Goal: Transaction & Acquisition: Purchase product/service

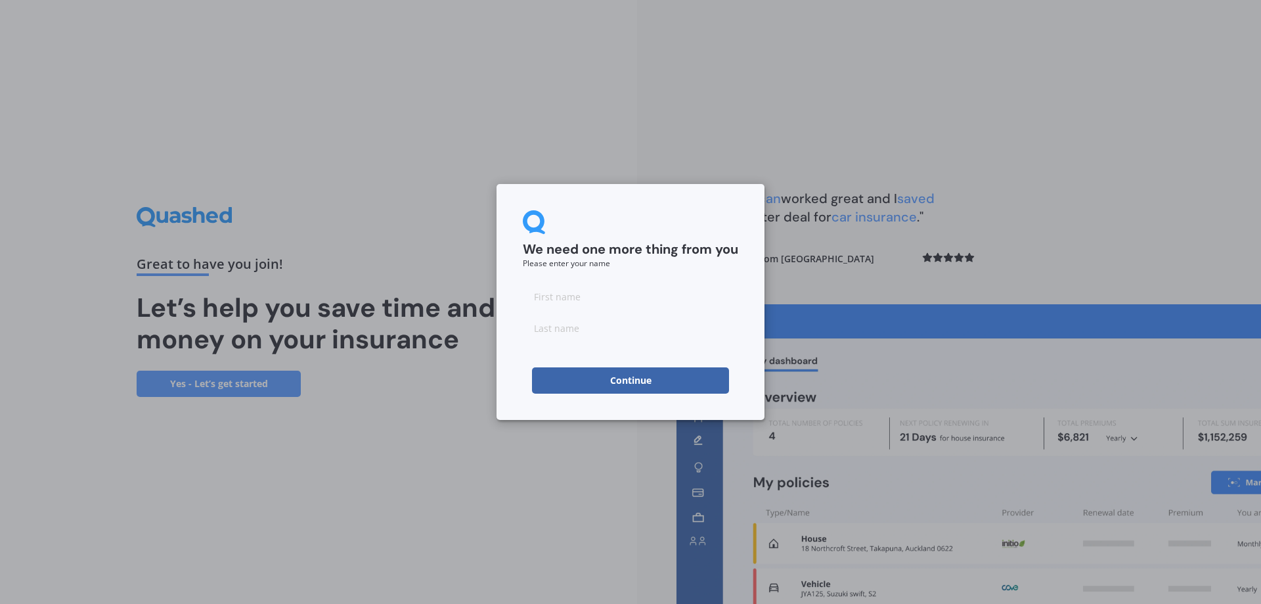
click at [537, 292] on input at bounding box center [630, 296] width 215 height 26
type input "Sumer"
type input "Mahant"
click at [575, 380] on button "Continue" at bounding box center [630, 380] width 197 height 26
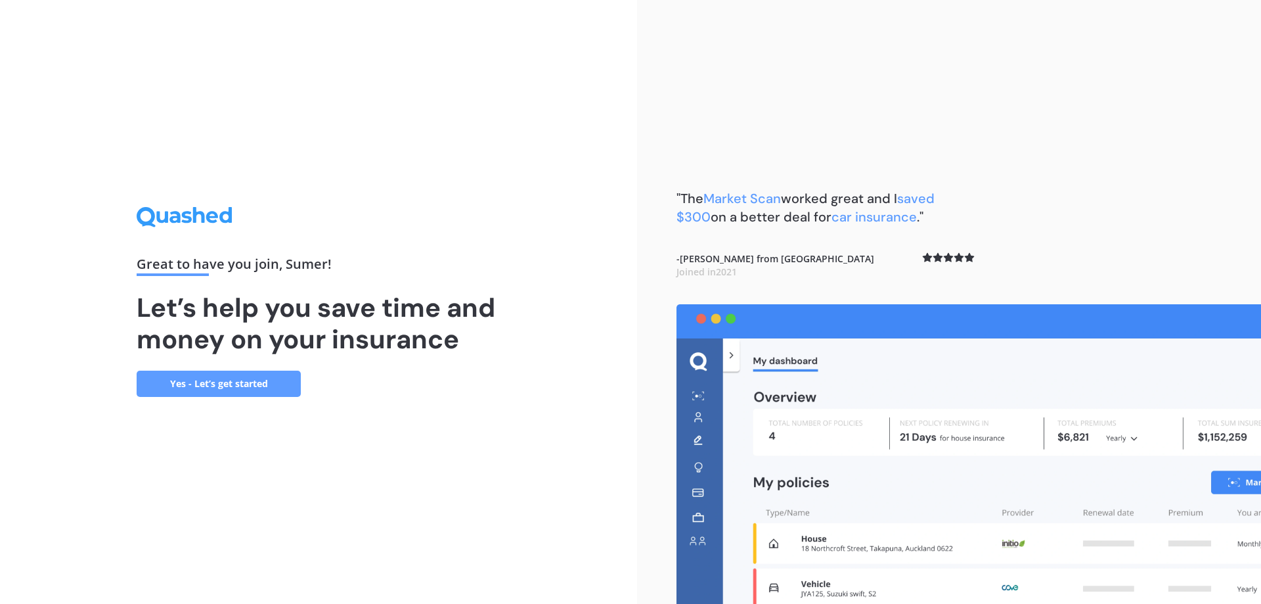
click at [283, 384] on link "Yes - Let’s get started" at bounding box center [219, 383] width 164 height 26
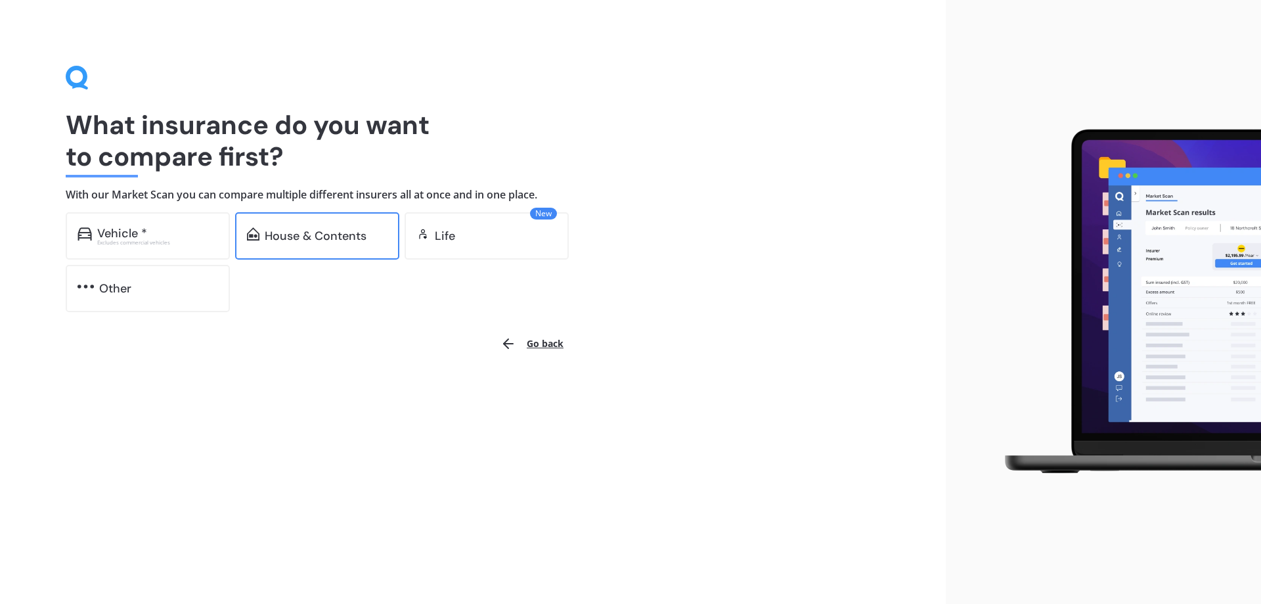
click at [337, 236] on div "House & Contents" at bounding box center [316, 235] width 102 height 13
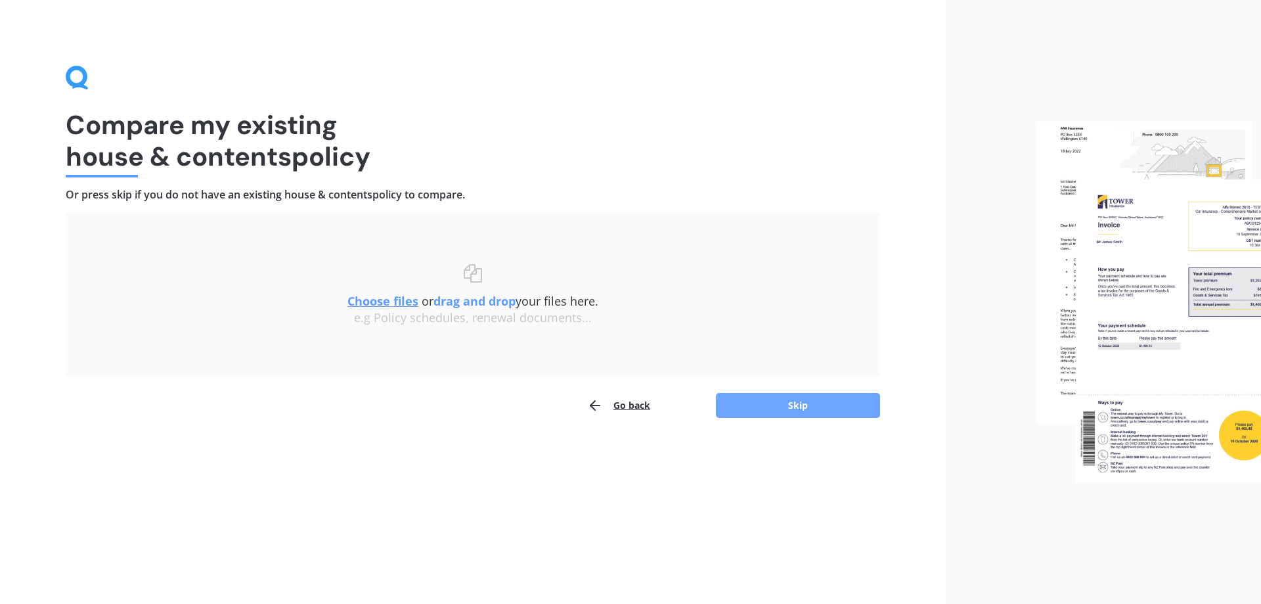
click at [846, 414] on button "Skip" at bounding box center [798, 405] width 164 height 25
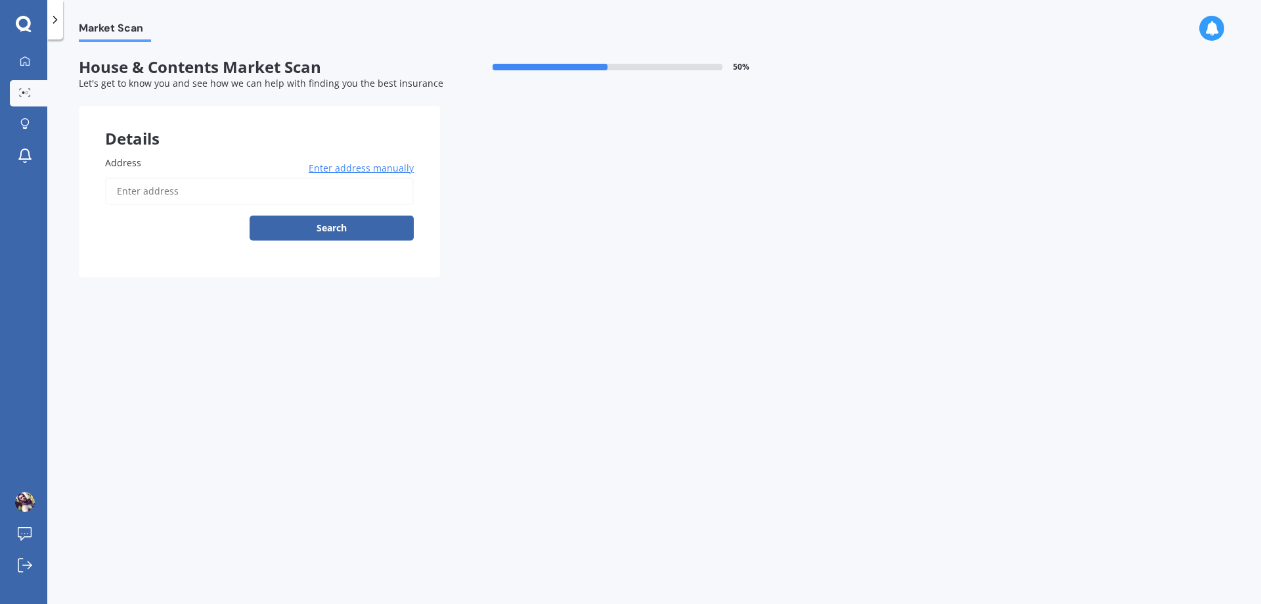
click at [148, 184] on input "Address" at bounding box center [259, 191] width 309 height 28
type input "[STREET_ADDRESS]"
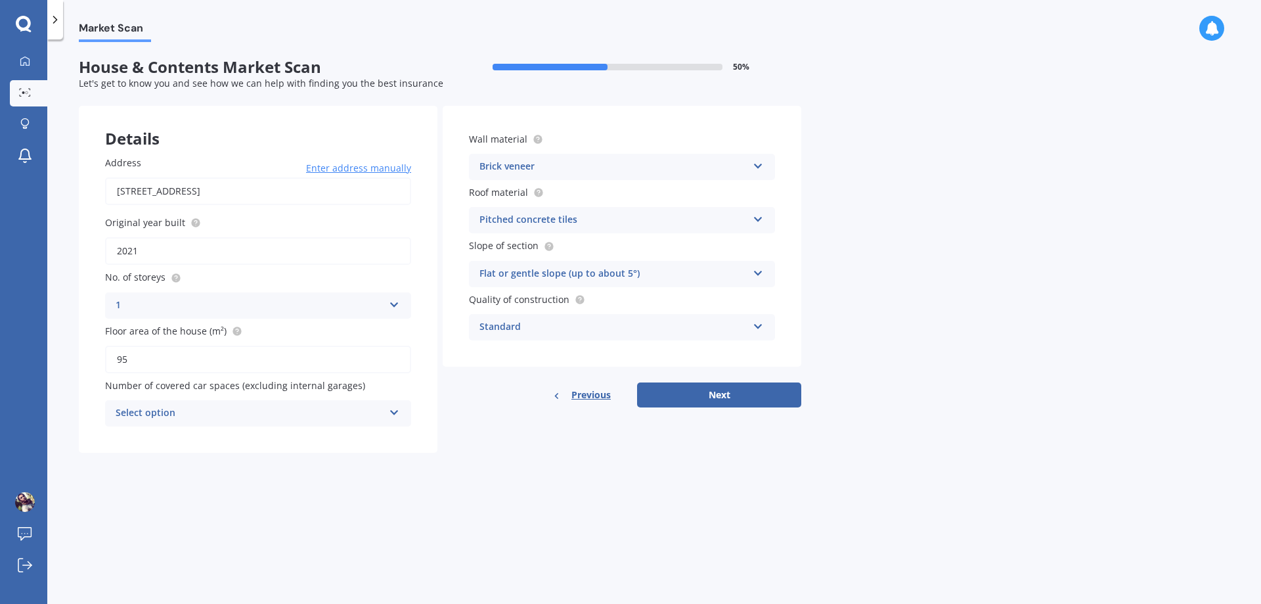
click at [359, 413] on div "Select option" at bounding box center [250, 413] width 268 height 16
click at [200, 474] on div "2" at bounding box center [258, 486] width 305 height 24
click at [294, 405] on div "2" at bounding box center [250, 413] width 268 height 16
click at [181, 465] on div "1" at bounding box center [258, 462] width 305 height 24
click at [395, 410] on icon at bounding box center [394, 409] width 11 height 9
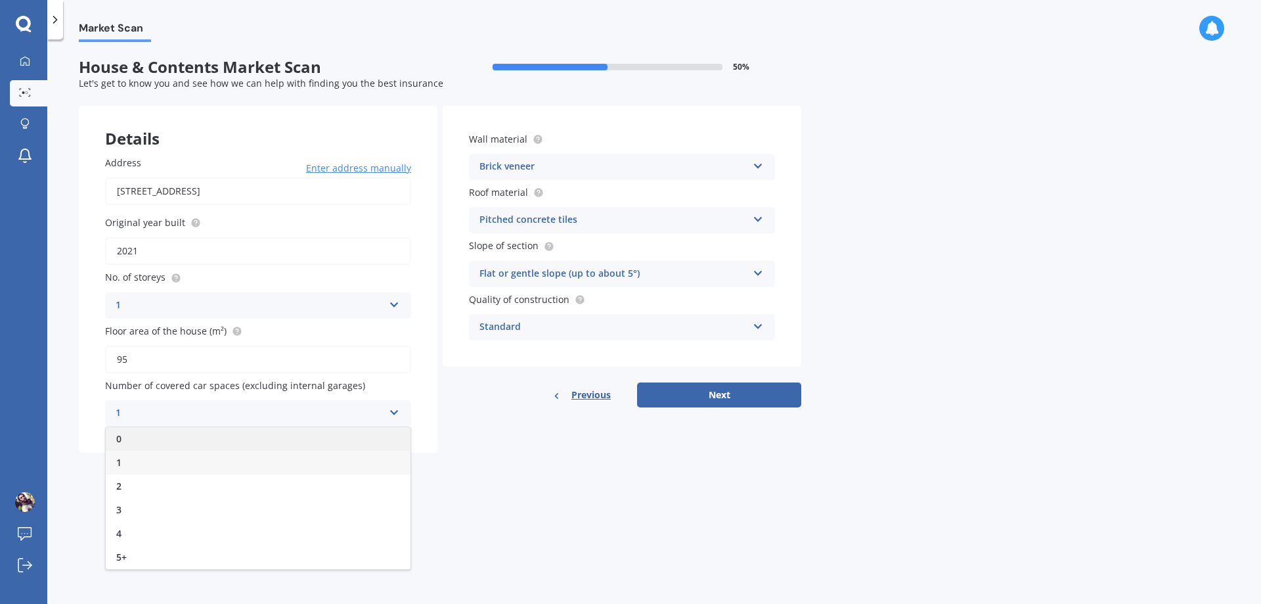
click at [264, 432] on div "0" at bounding box center [258, 439] width 305 height 24
click at [617, 223] on div "Pitched concrete tiles" at bounding box center [613, 220] width 268 height 16
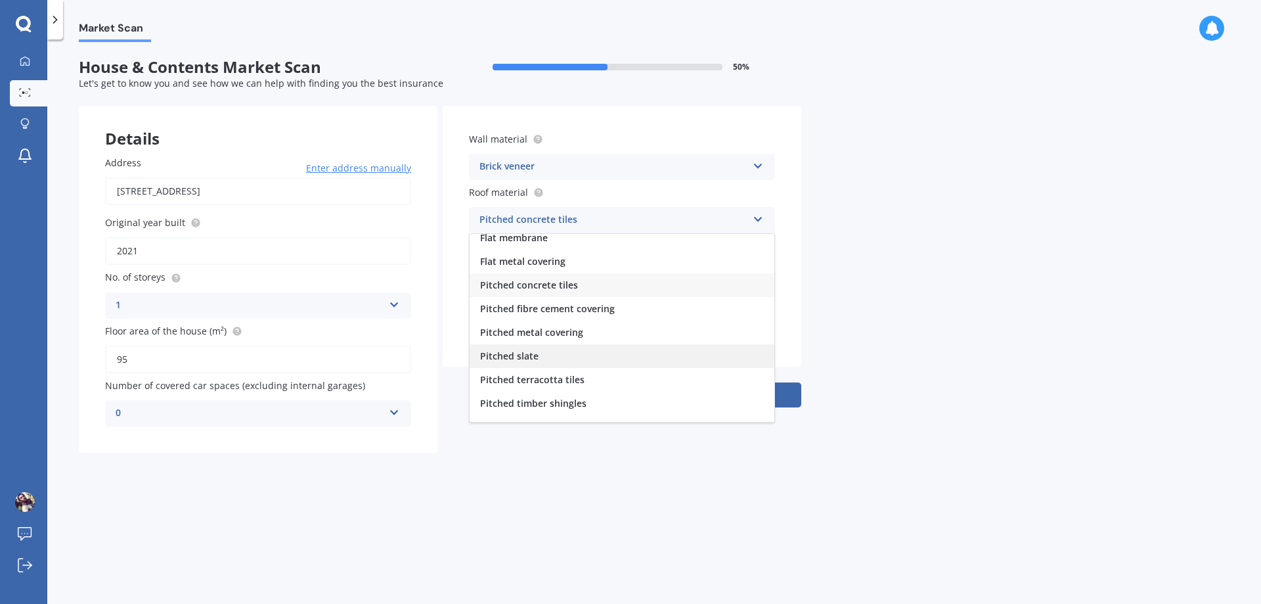
scroll to position [49, 0]
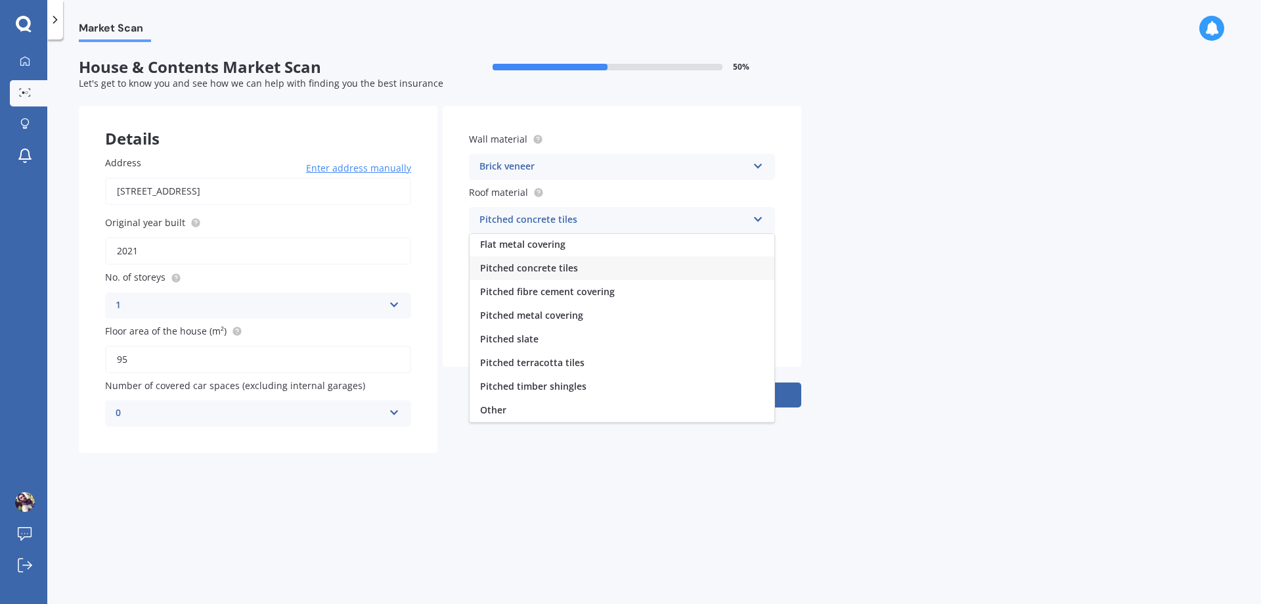
click at [525, 314] on span "Pitched metal covering" at bounding box center [531, 315] width 103 height 12
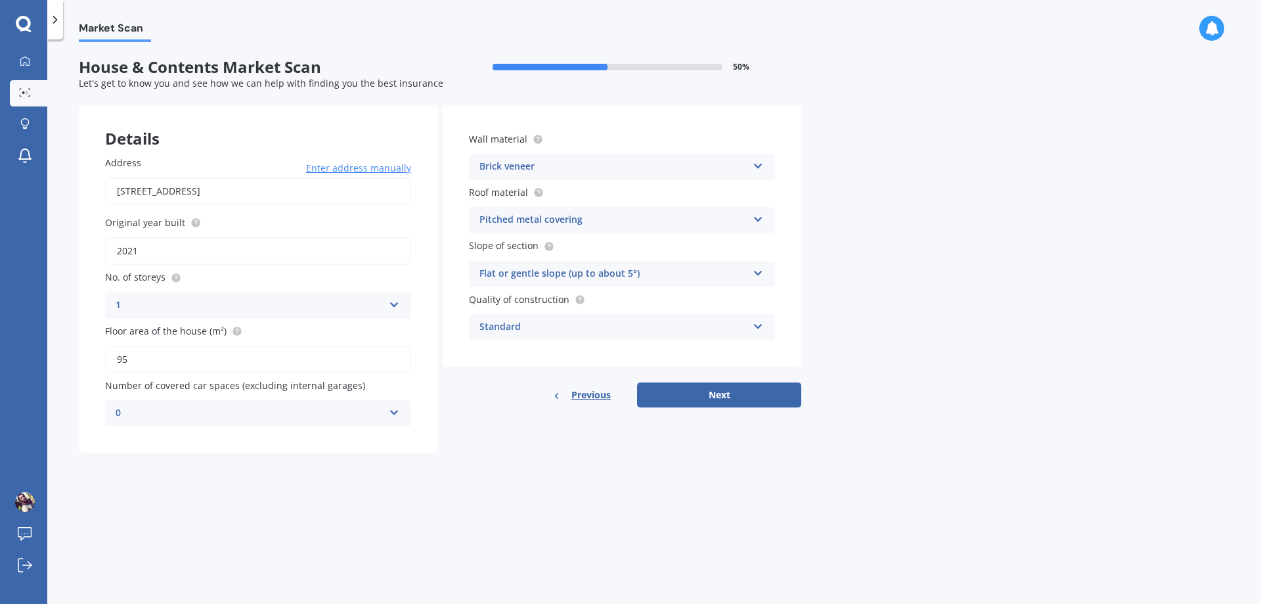
click at [679, 276] on div "Flat or gentle slope (up to about 5°)" at bounding box center [613, 274] width 268 height 16
click at [594, 297] on span "Flat or gentle slope (up to about 5°)" at bounding box center [560, 299] width 160 height 12
click at [600, 324] on div "Standard" at bounding box center [613, 327] width 268 height 16
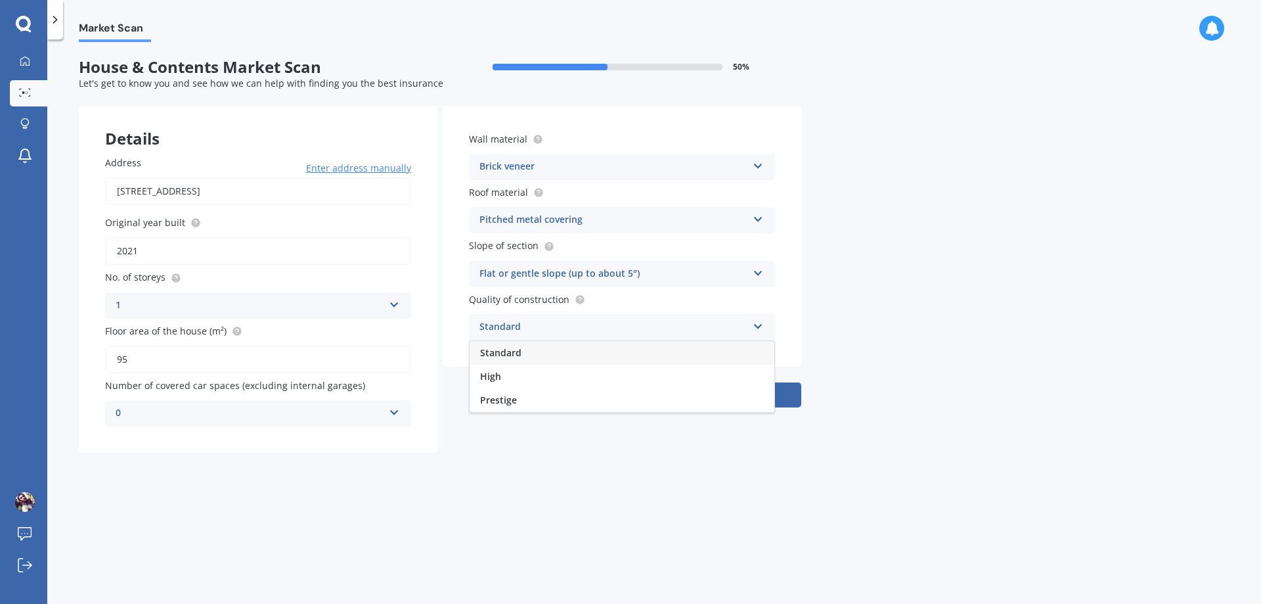
click at [883, 306] on div "Market Scan House & Contents Market Scan 50 % Let's get to know you and see how…" at bounding box center [654, 324] width 1214 height 564
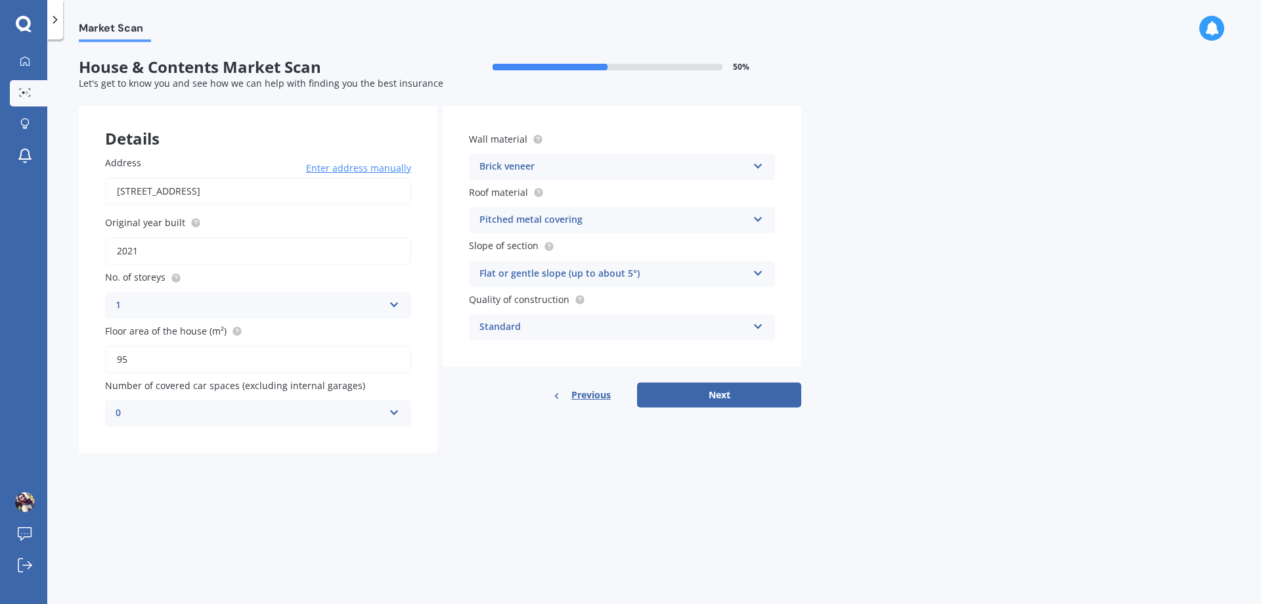
click at [522, 318] on div "Standard Standard High Prestige" at bounding box center [622, 327] width 306 height 26
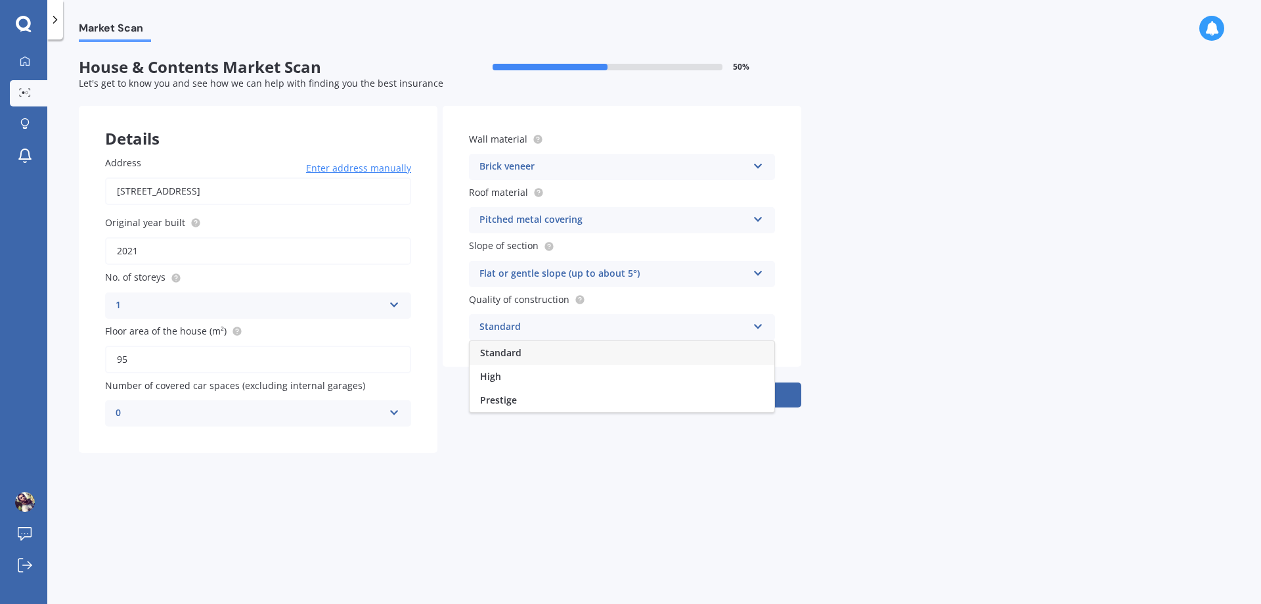
click at [1019, 338] on div "Market Scan House & Contents Market Scan 50 % Let's get to know you and see how…" at bounding box center [654, 324] width 1214 height 564
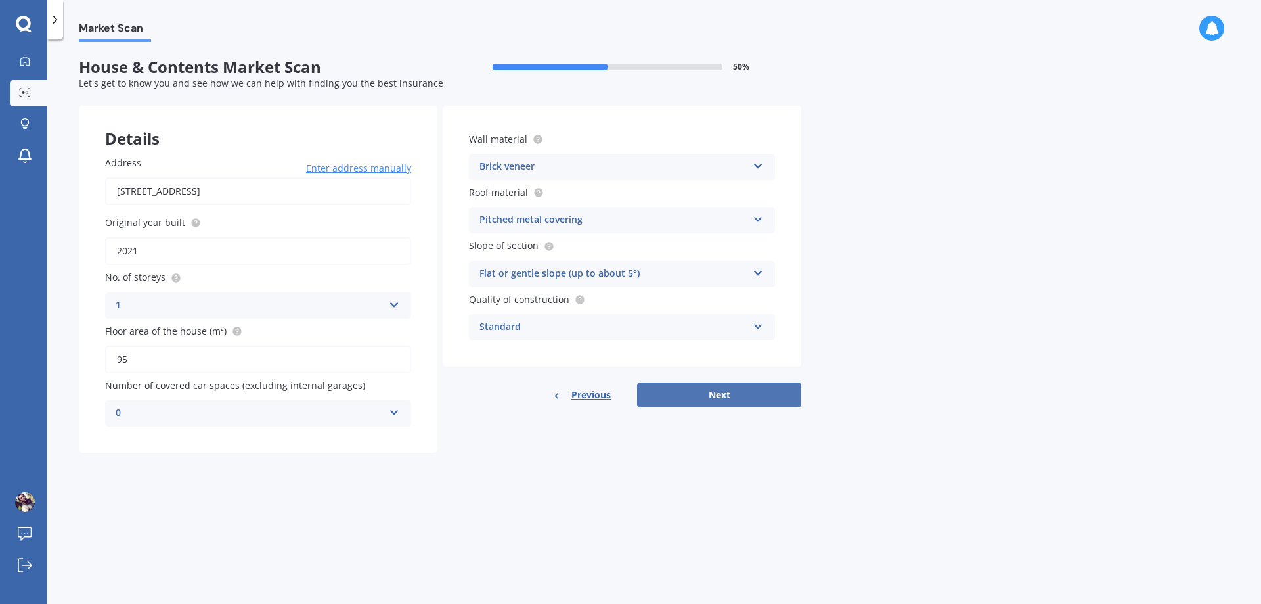
click at [762, 400] on button "Next" at bounding box center [719, 394] width 164 height 25
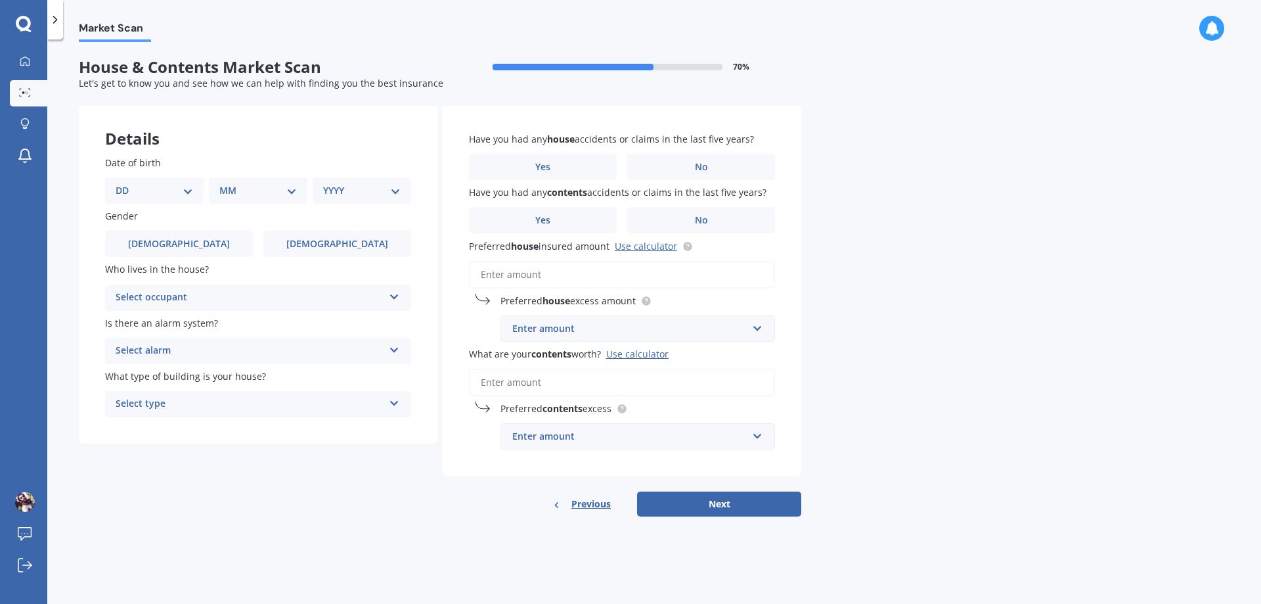
click at [189, 192] on select "DD 01 02 03 04 05 06 07 08 09 10 11 12 13 14 15 16 17 18 19 20 21 22 23 24 25 2…" at bounding box center [154, 190] width 77 height 14
select select "07"
click at [126, 183] on select "DD 01 02 03 04 05 06 07 08 09 10 11 12 13 14 15 16 17 18 19 20 21 22 23 24 25 2…" at bounding box center [154, 190] width 77 height 14
click at [271, 195] on select "MM 01 02 03 04 05 06 07 08 09 10 11 12" at bounding box center [261, 190] width 72 height 14
select select "06"
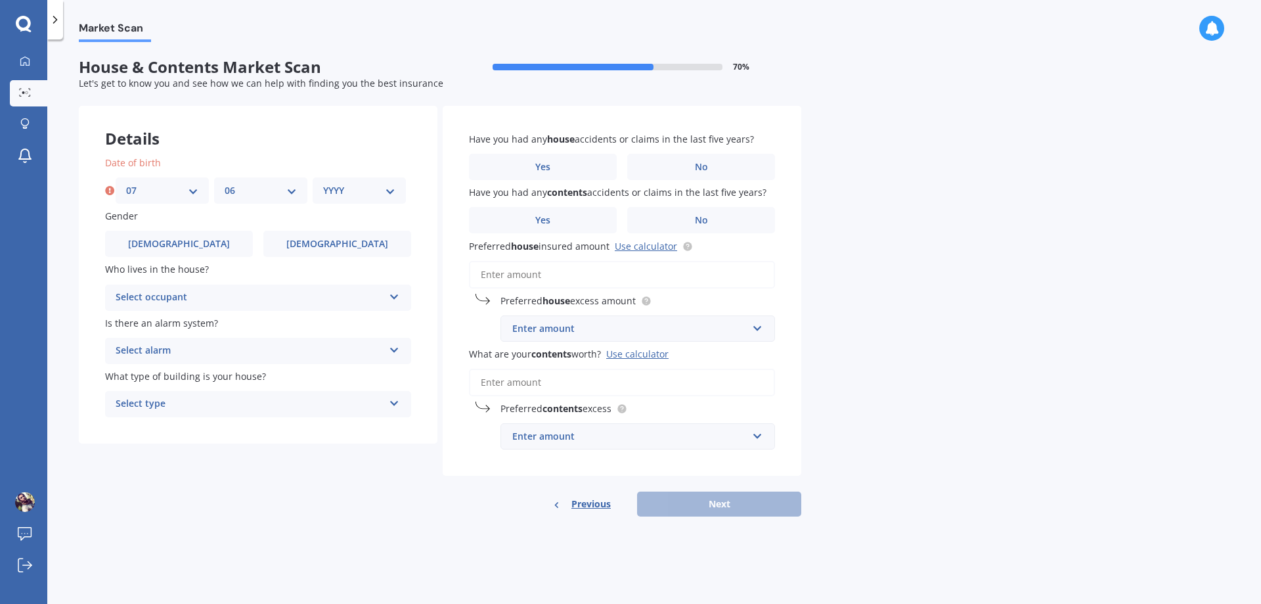
click at [225, 183] on select "MM 01 02 03 04 05 06 07 08 09 10 11 12" at bounding box center [261, 190] width 72 height 14
click at [393, 180] on div "YYYY 2009 2008 2007 2006 2005 2004 2003 2002 2001 2000 1999 1998 1997 1996 1995…" at bounding box center [359, 190] width 93 height 26
click at [385, 194] on select "YYYY 2009 2008 2007 2006 2005 2004 2003 2002 2001 2000 1999 1998 1997 1996 1995…" at bounding box center [359, 190] width 72 height 14
select select "1988"
click at [323, 183] on select "YYYY 2009 2008 2007 2006 2005 2004 2003 2002 2001 2000 1999 1998 1997 1996 1995…" at bounding box center [359, 190] width 72 height 14
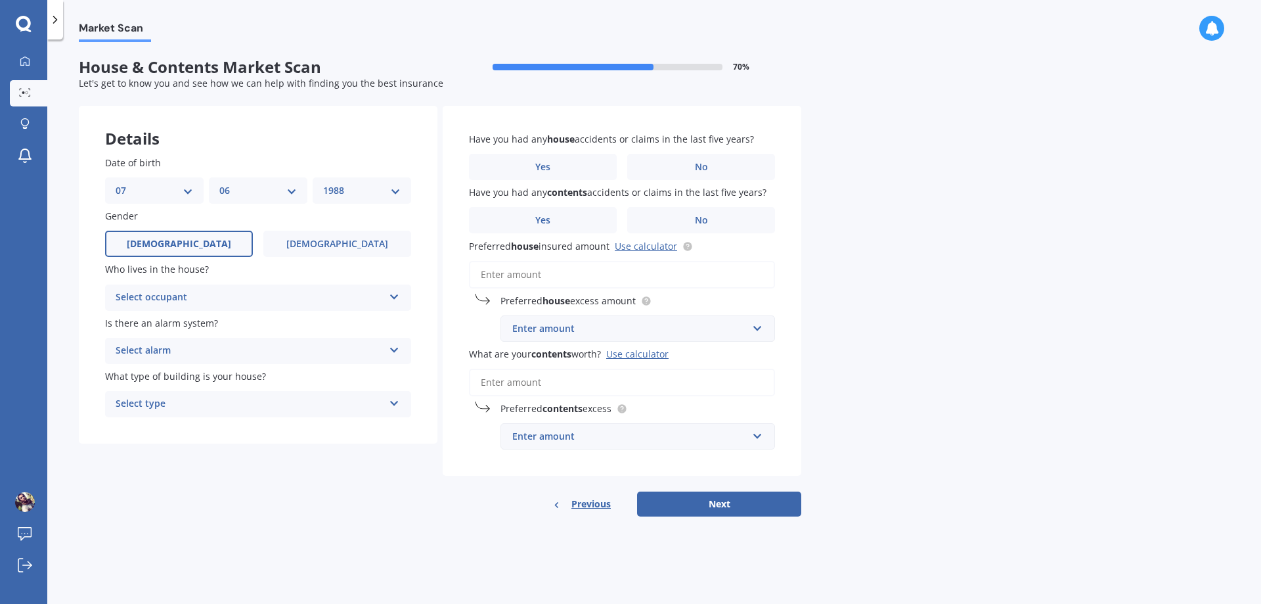
click at [208, 255] on label "[DEMOGRAPHIC_DATA]" at bounding box center [179, 243] width 148 height 26
click at [0, 0] on input "[DEMOGRAPHIC_DATA]" at bounding box center [0, 0] width 0 height 0
click at [219, 297] on div "Select occupant" at bounding box center [250, 298] width 268 height 16
click at [196, 317] on div "Owner" at bounding box center [258, 323] width 305 height 24
click at [275, 362] on div "Select alarm Yes, monitored Yes, not monitored No" at bounding box center [258, 351] width 306 height 26
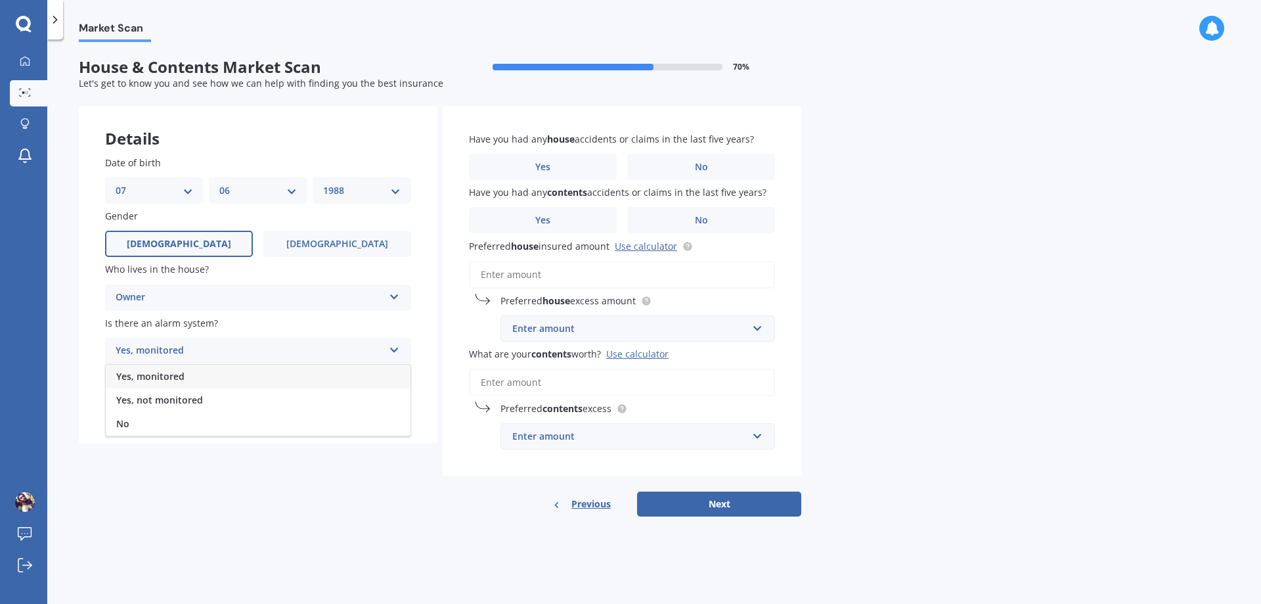
click at [173, 380] on span "Yes, monitored" at bounding box center [150, 376] width 68 height 12
click at [238, 406] on div "Select type" at bounding box center [250, 404] width 268 height 16
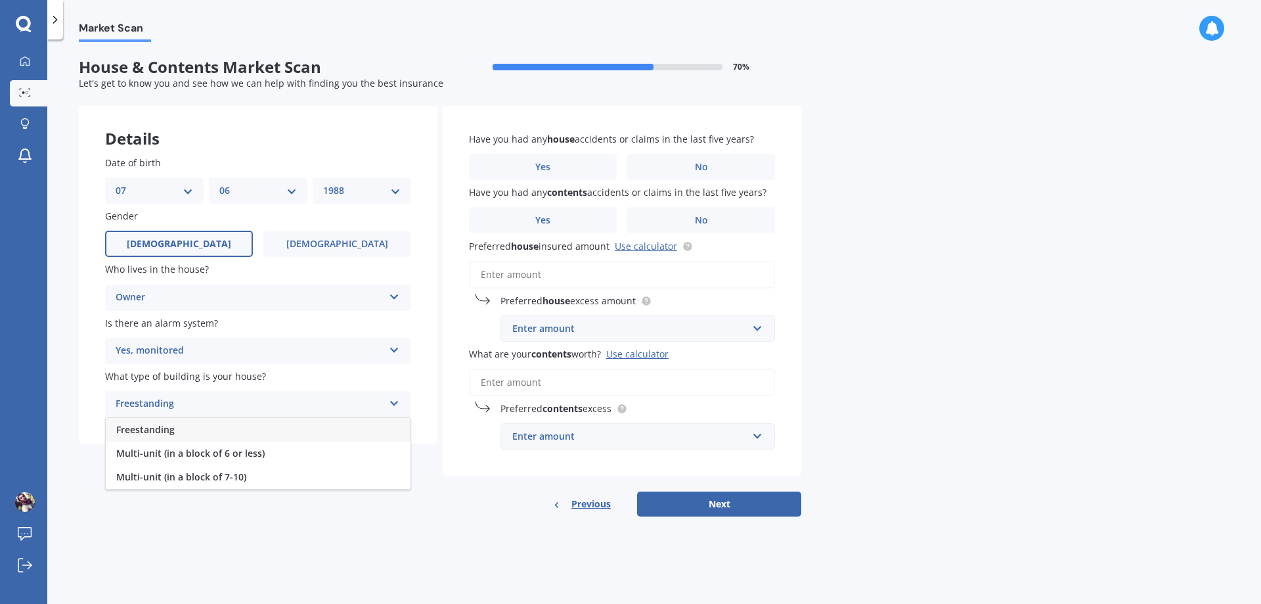
click at [179, 429] on div "Freestanding" at bounding box center [258, 430] width 305 height 24
click at [717, 176] on label "No" at bounding box center [701, 167] width 148 height 26
click at [0, 0] on input "No" at bounding box center [0, 0] width 0 height 0
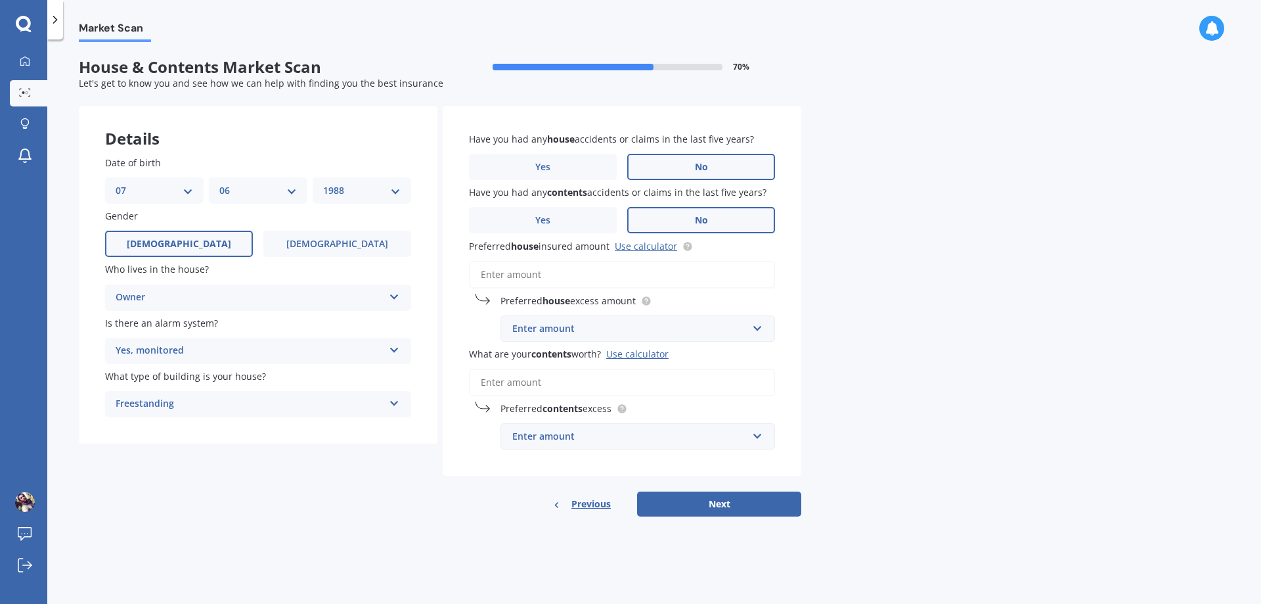
click at [658, 219] on label "No" at bounding box center [701, 220] width 148 height 26
click at [0, 0] on input "No" at bounding box center [0, 0] width 0 height 0
click at [649, 245] on link "Use calculator" at bounding box center [646, 246] width 62 height 12
click at [568, 323] on div "Enter amount" at bounding box center [629, 328] width 235 height 14
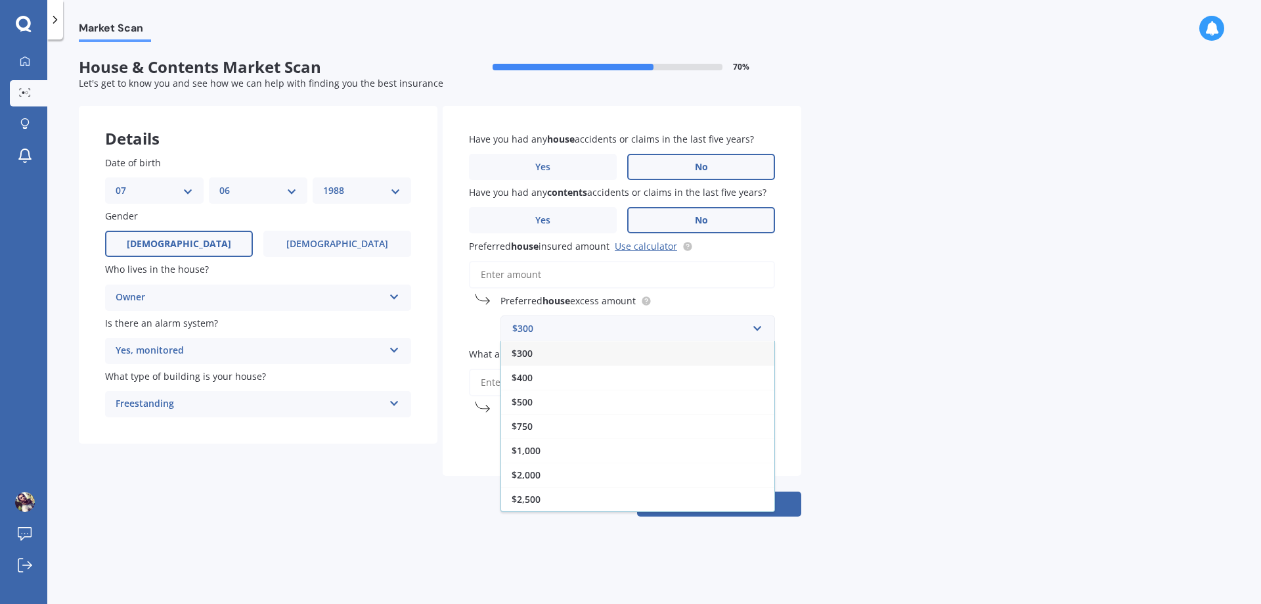
click at [827, 275] on div "Market Scan House & Contents Market Scan 70 % Let's get to know you and see how…" at bounding box center [654, 324] width 1214 height 564
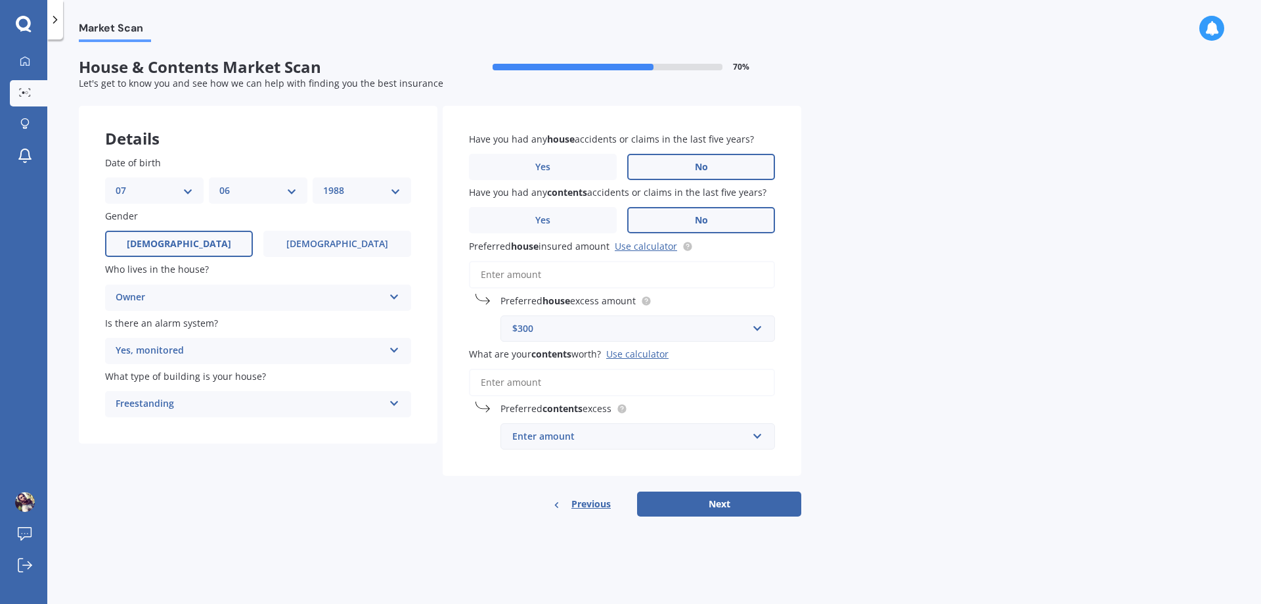
click at [500, 272] on input "Preferred house insured amount Use calculator" at bounding box center [622, 275] width 306 height 28
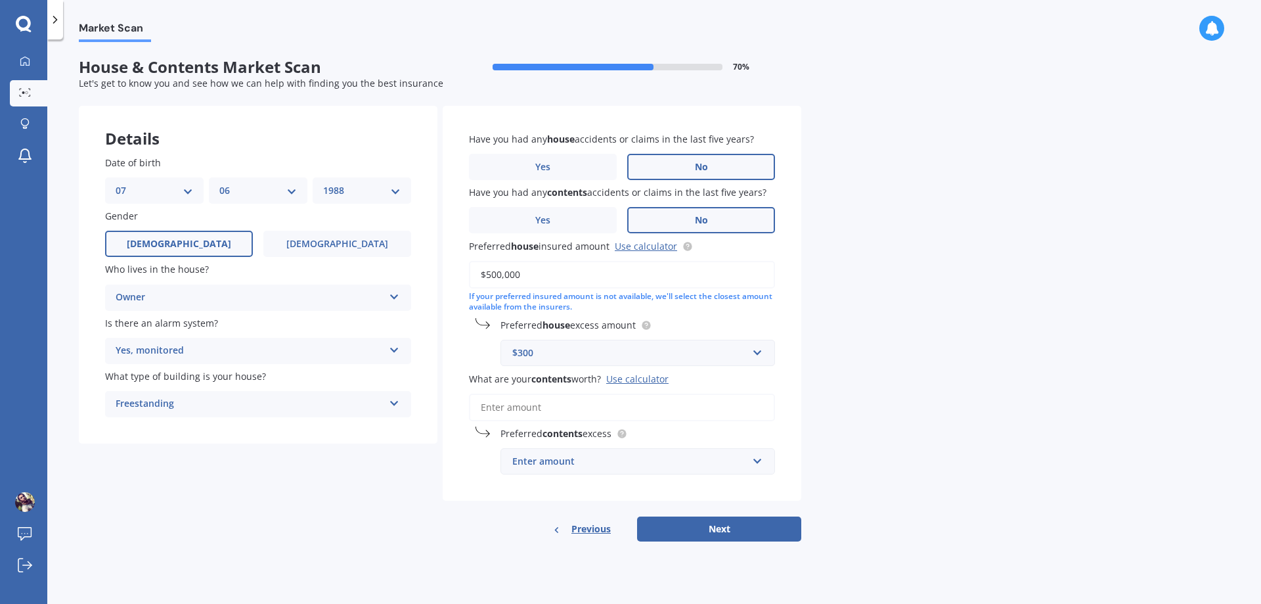
type input "$500,000"
click at [759, 355] on input "text" at bounding box center [633, 352] width 263 height 25
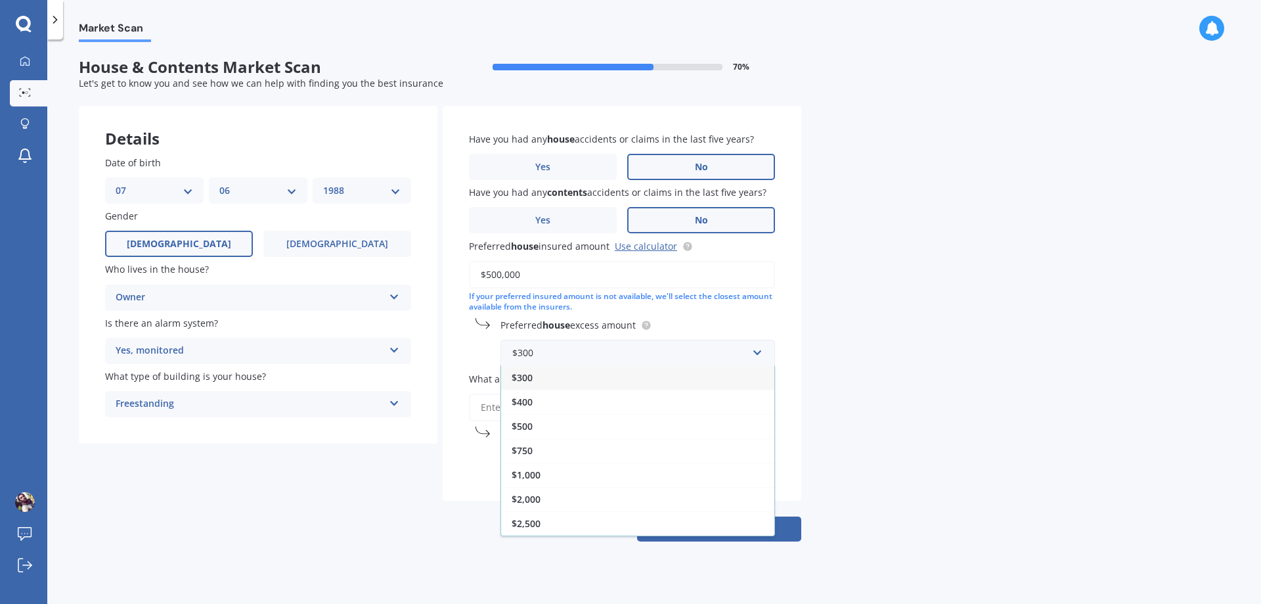
click at [616, 453] on div "$750" at bounding box center [637, 450] width 273 height 24
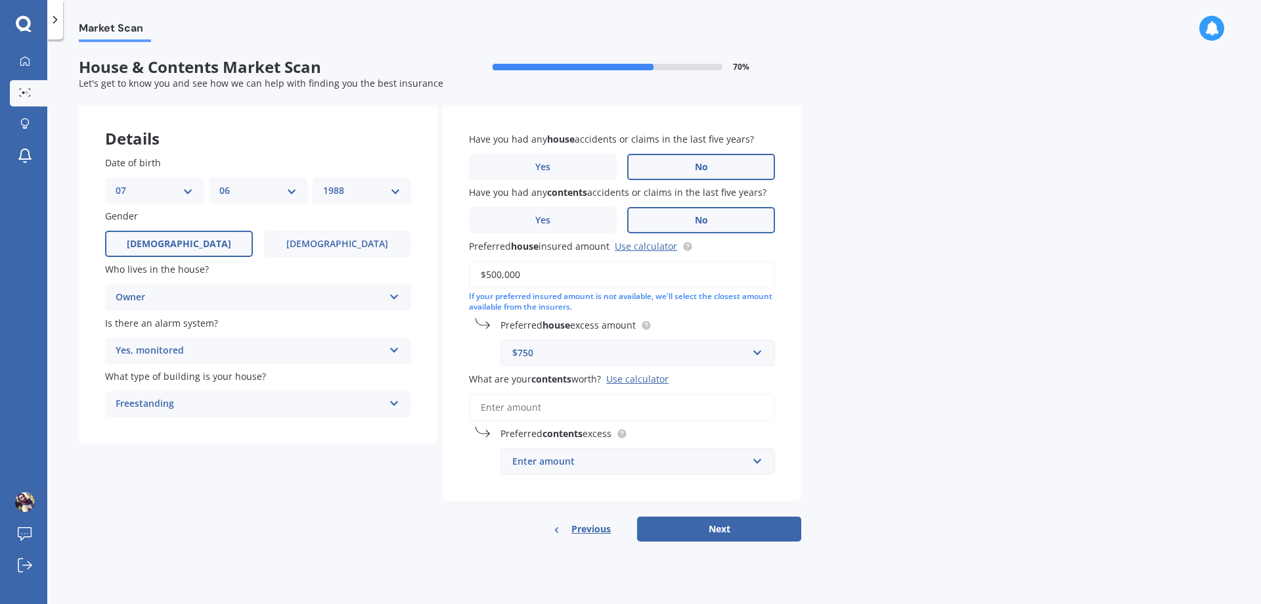
click at [533, 408] on input "What are your contents worth? Use calculator" at bounding box center [622, 407] width 306 height 28
click at [536, 406] on input "What are your contents worth? Use calculator" at bounding box center [622, 407] width 306 height 28
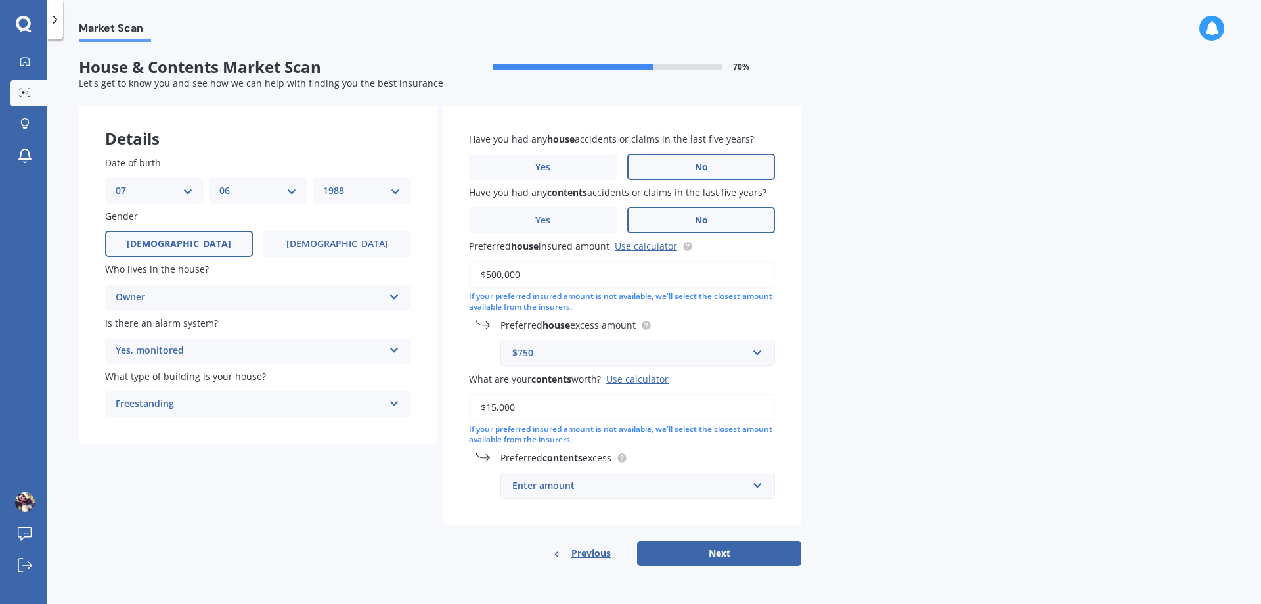
type input "$15,000"
click at [615, 494] on input "text" at bounding box center [633, 485] width 263 height 25
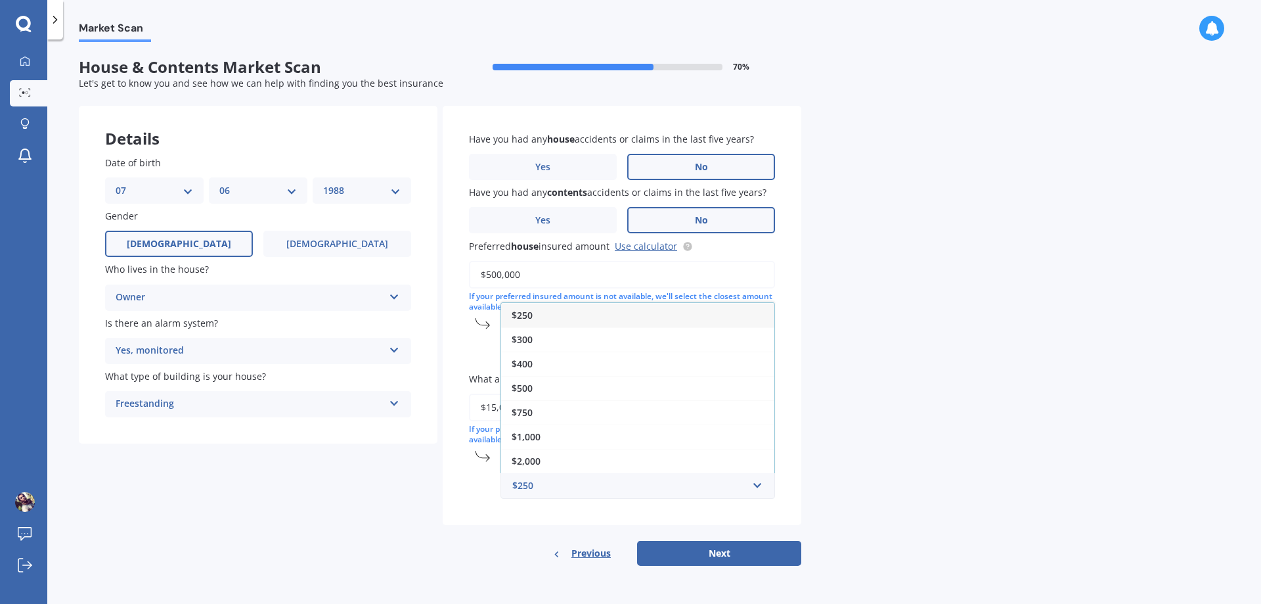
click at [538, 315] on div "$250" at bounding box center [637, 315] width 273 height 24
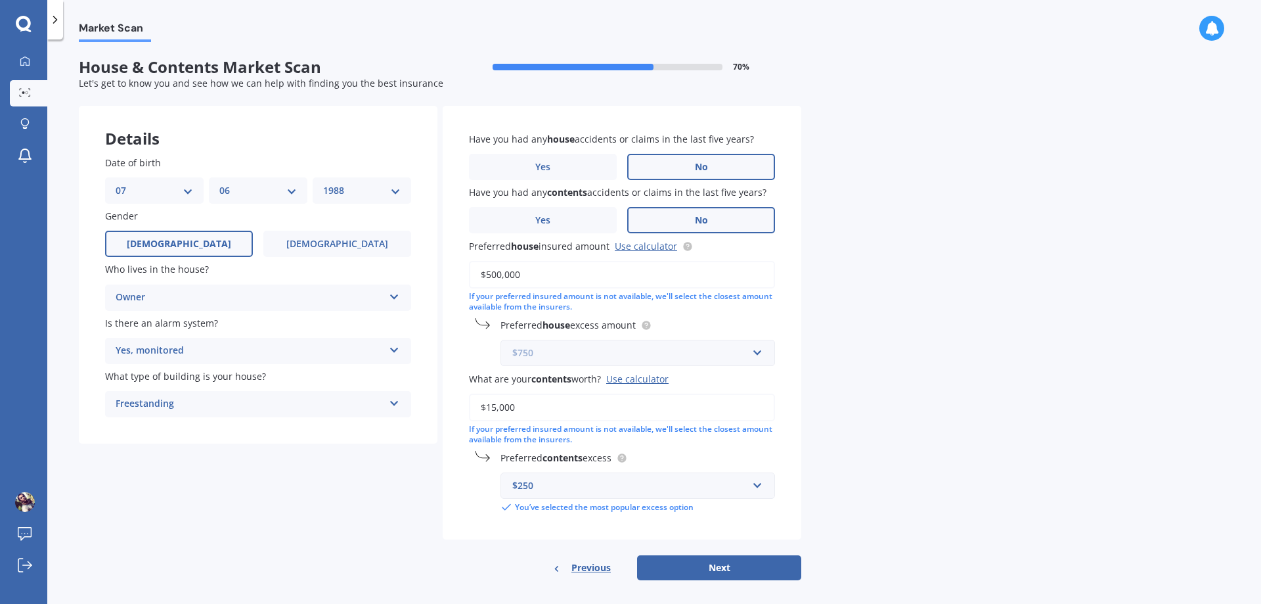
click at [759, 356] on input "text" at bounding box center [633, 352] width 263 height 25
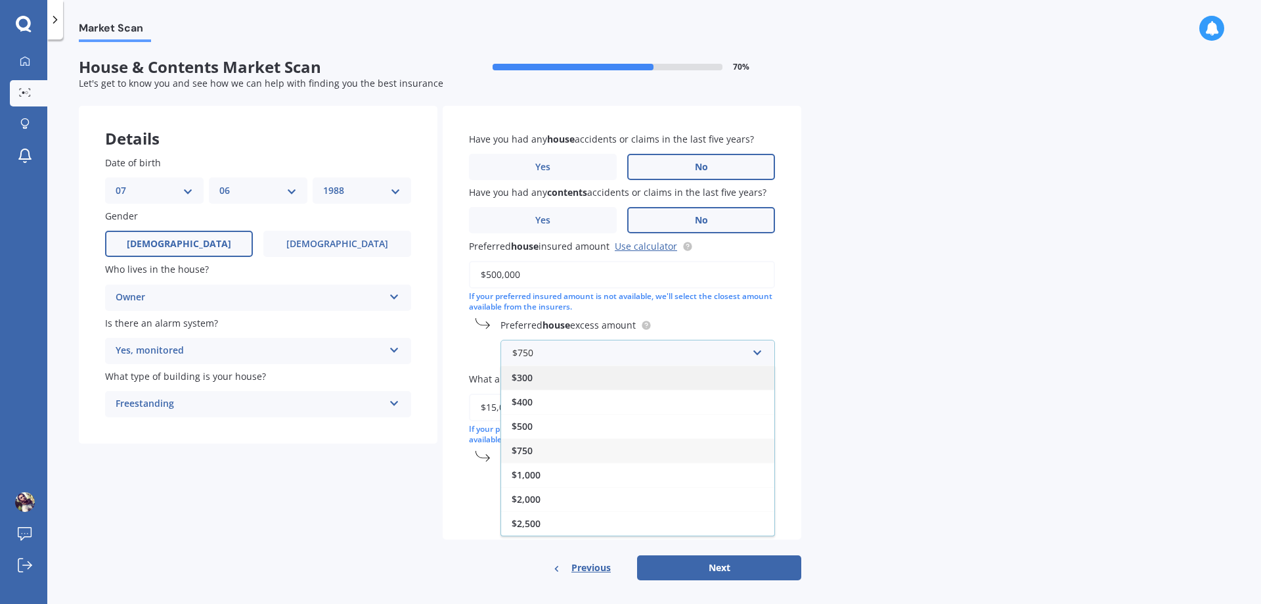
click at [656, 376] on div "$300" at bounding box center [637, 377] width 273 height 24
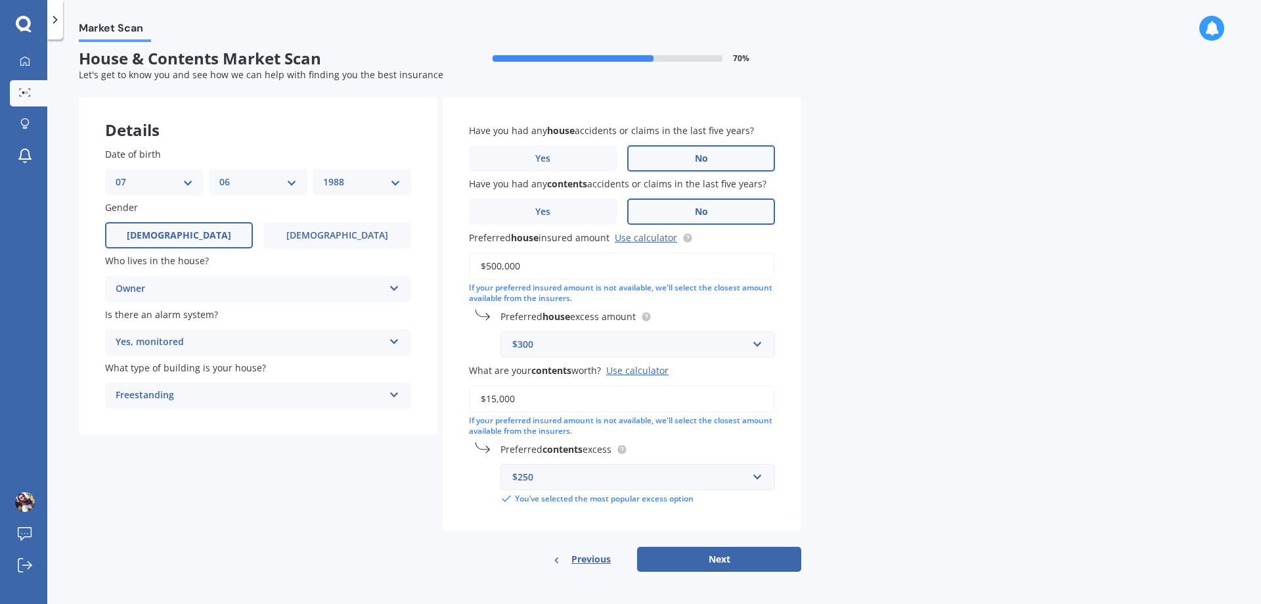
scroll to position [11, 0]
click at [753, 347] on input "text" at bounding box center [633, 342] width 263 height 25
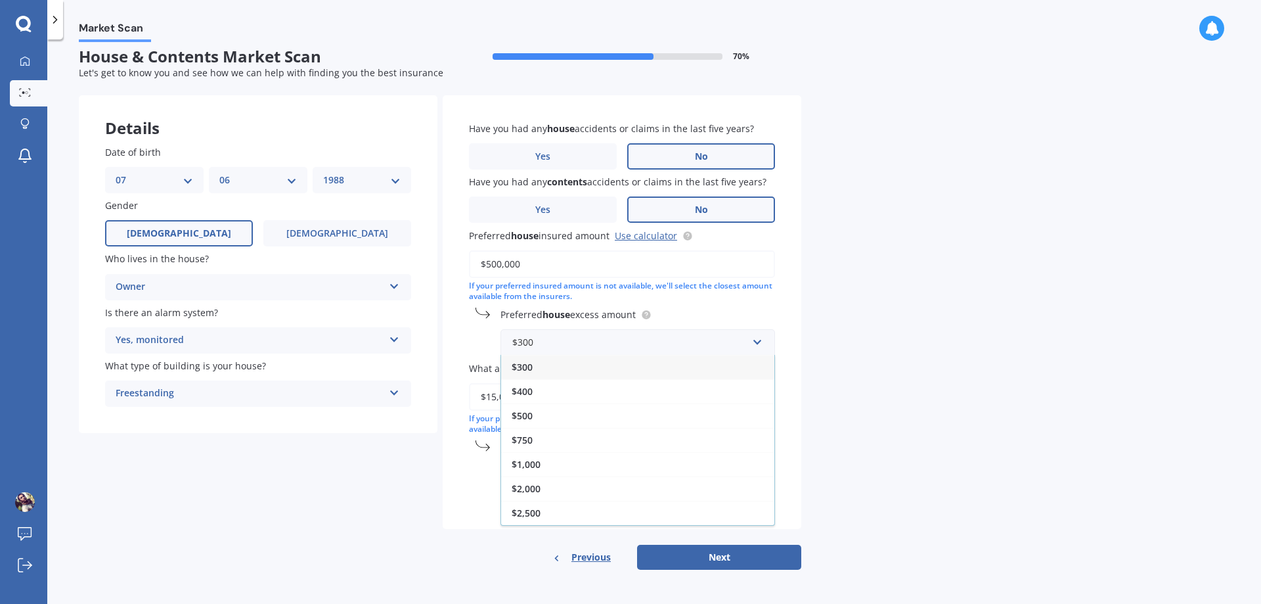
click at [529, 439] on span "$750" at bounding box center [522, 439] width 21 height 12
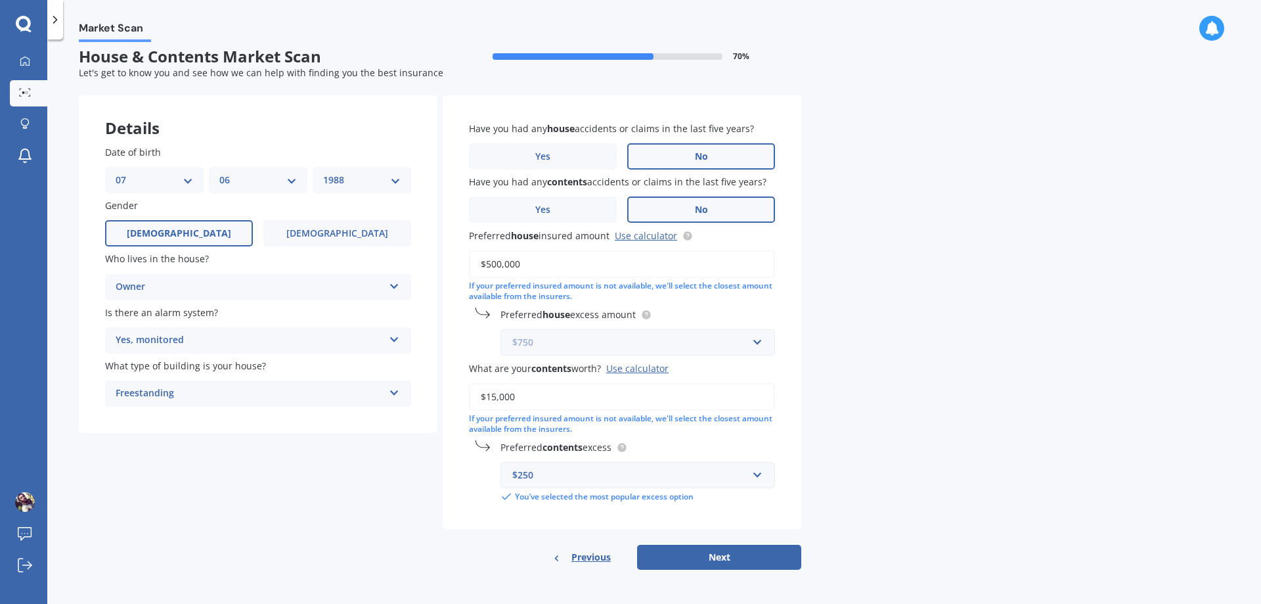
click at [756, 348] on input "text" at bounding box center [633, 342] width 263 height 25
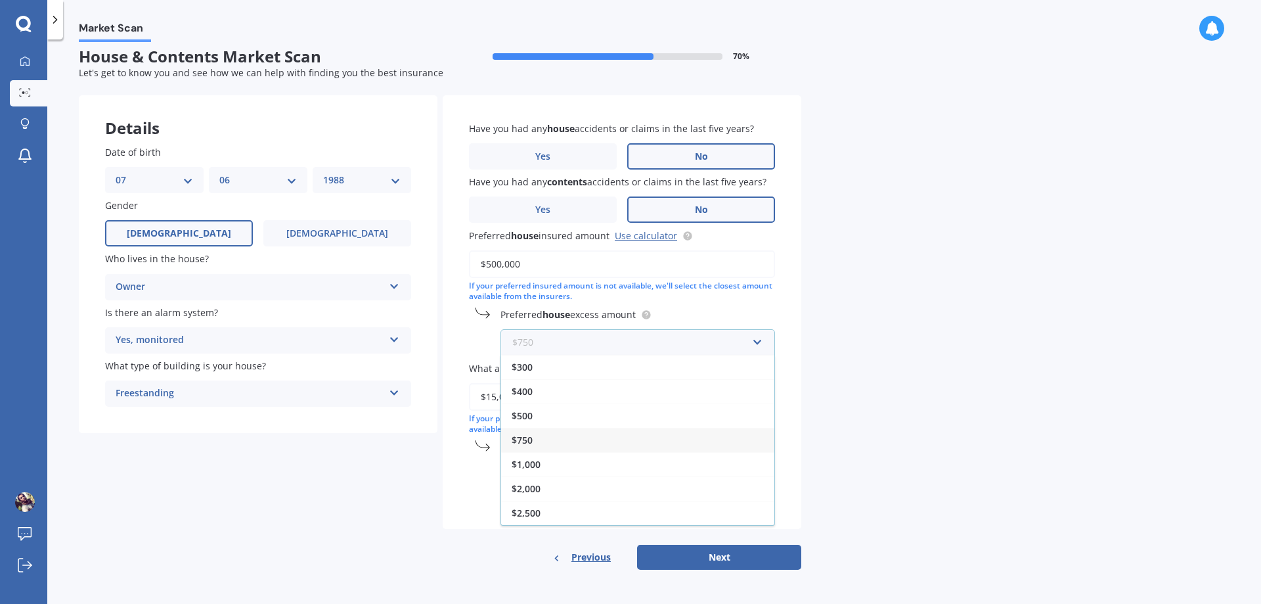
click at [756, 347] on input "text" at bounding box center [633, 342] width 263 height 25
click at [886, 339] on div "Market Scan House & Contents Market Scan 70 % Let's get to know you and see how…" at bounding box center [654, 324] width 1214 height 564
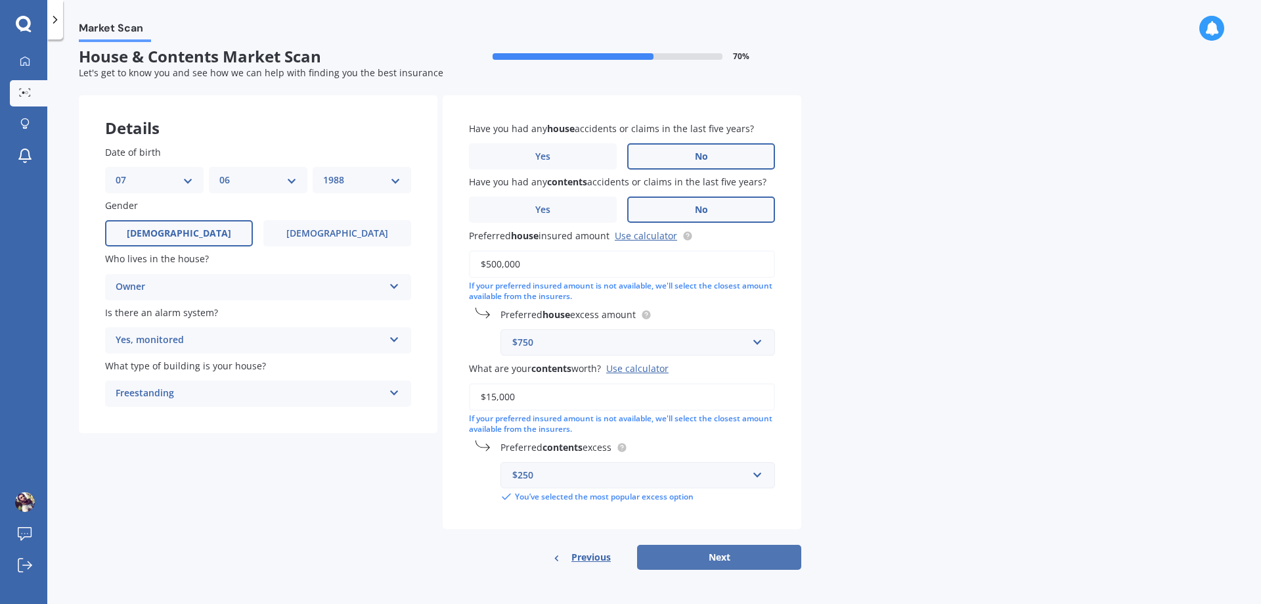
click at [720, 558] on button "Next" at bounding box center [719, 556] width 164 height 25
select select "07"
select select "06"
select select "1988"
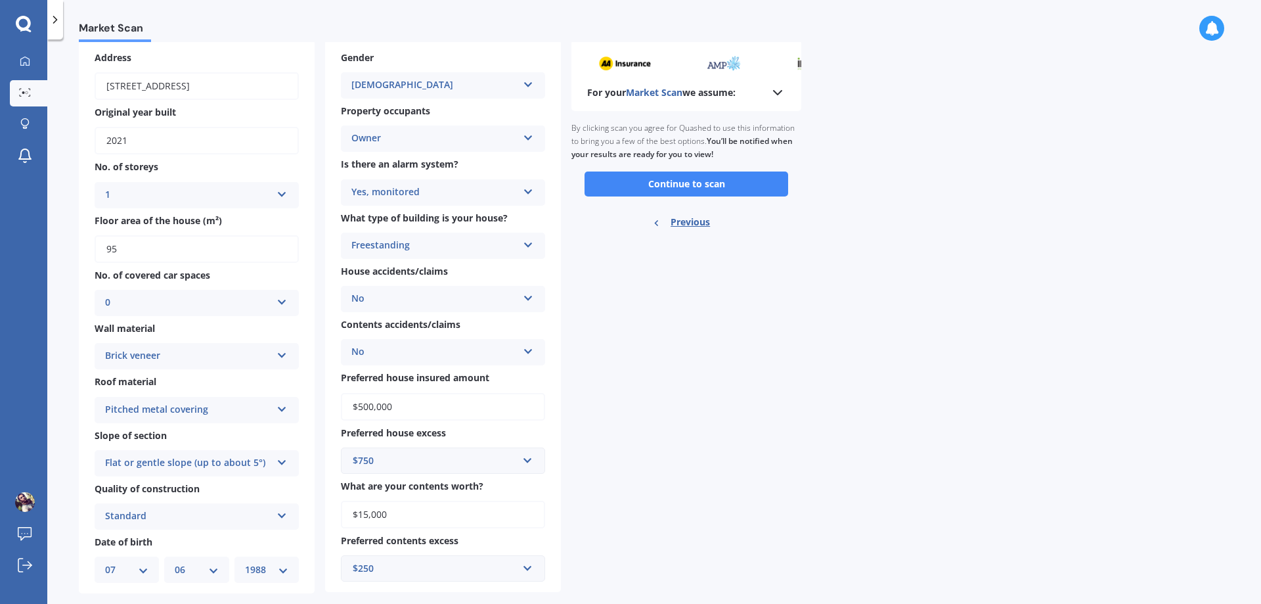
scroll to position [89, 0]
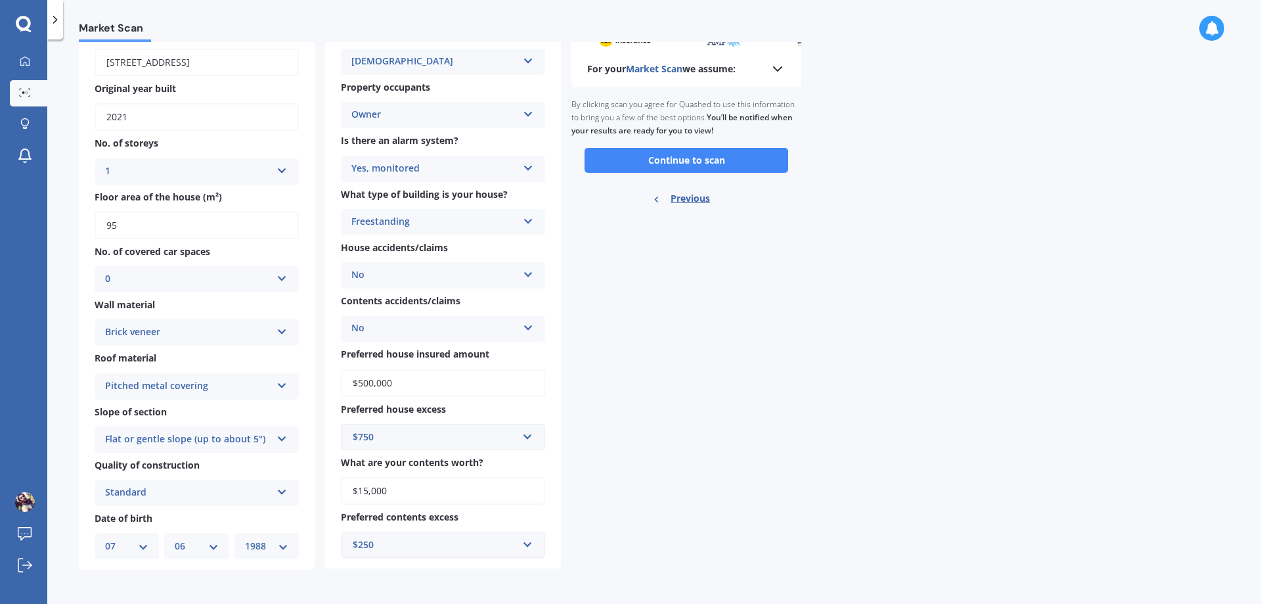
click at [261, 275] on div "0" at bounding box center [188, 279] width 166 height 16
click at [114, 330] on div "1" at bounding box center [196, 329] width 203 height 24
click at [435, 441] on div "$750" at bounding box center [435, 436] width 165 height 14
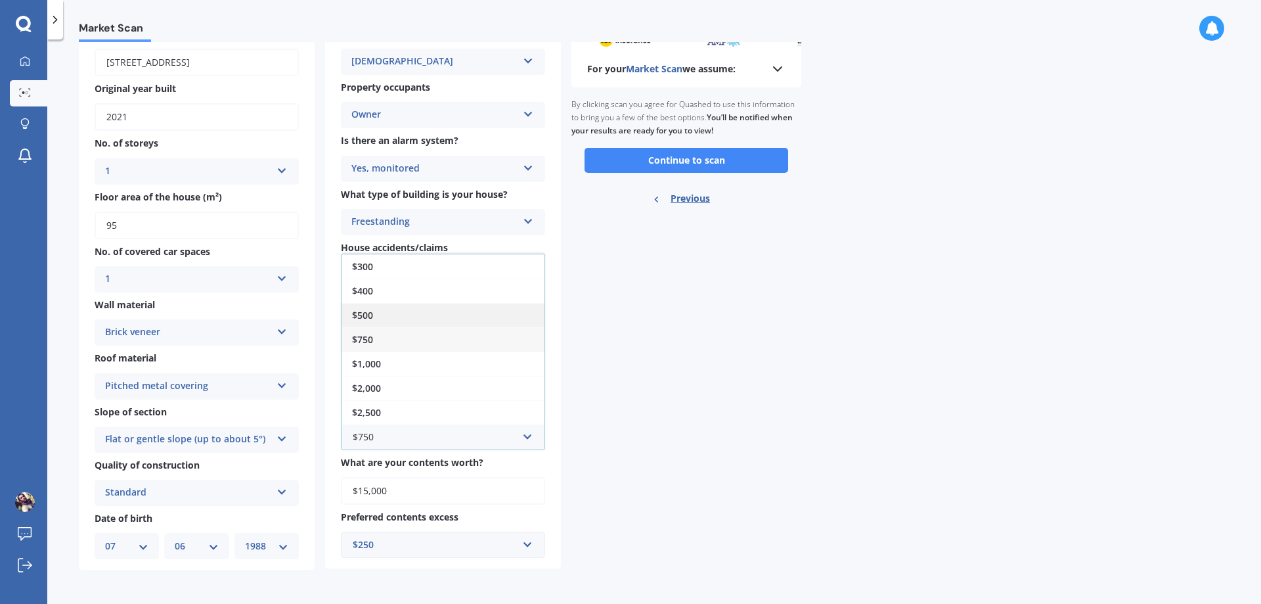
click at [420, 313] on div "$500" at bounding box center [442, 315] width 203 height 24
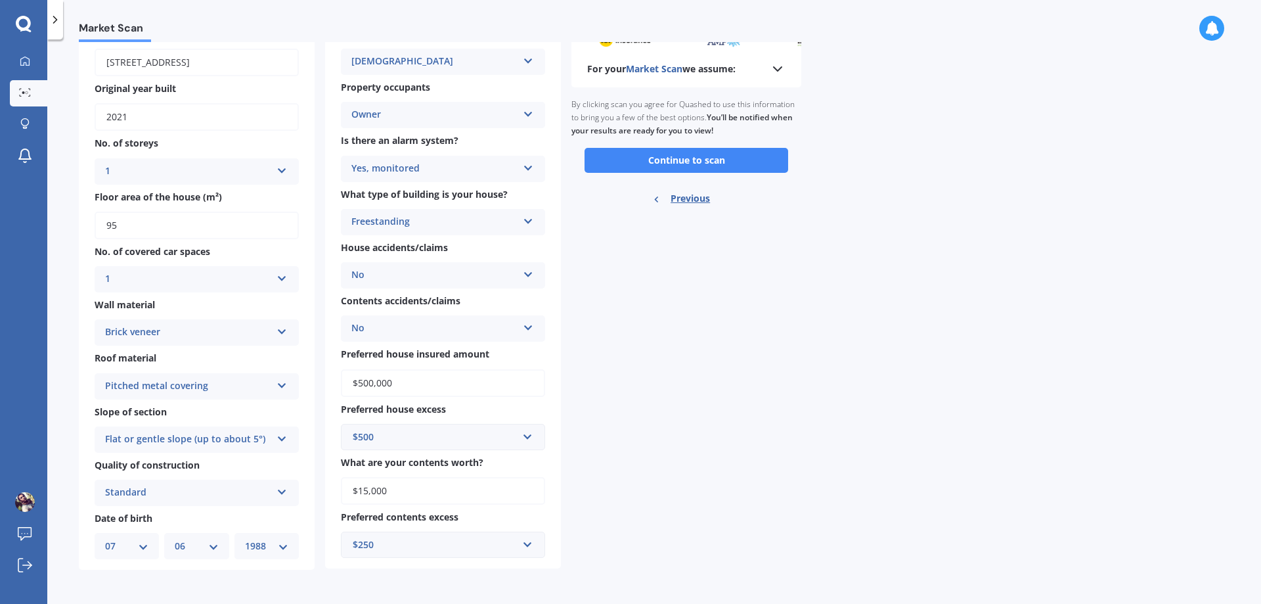
click at [498, 546] on div "$250" at bounding box center [435, 544] width 165 height 14
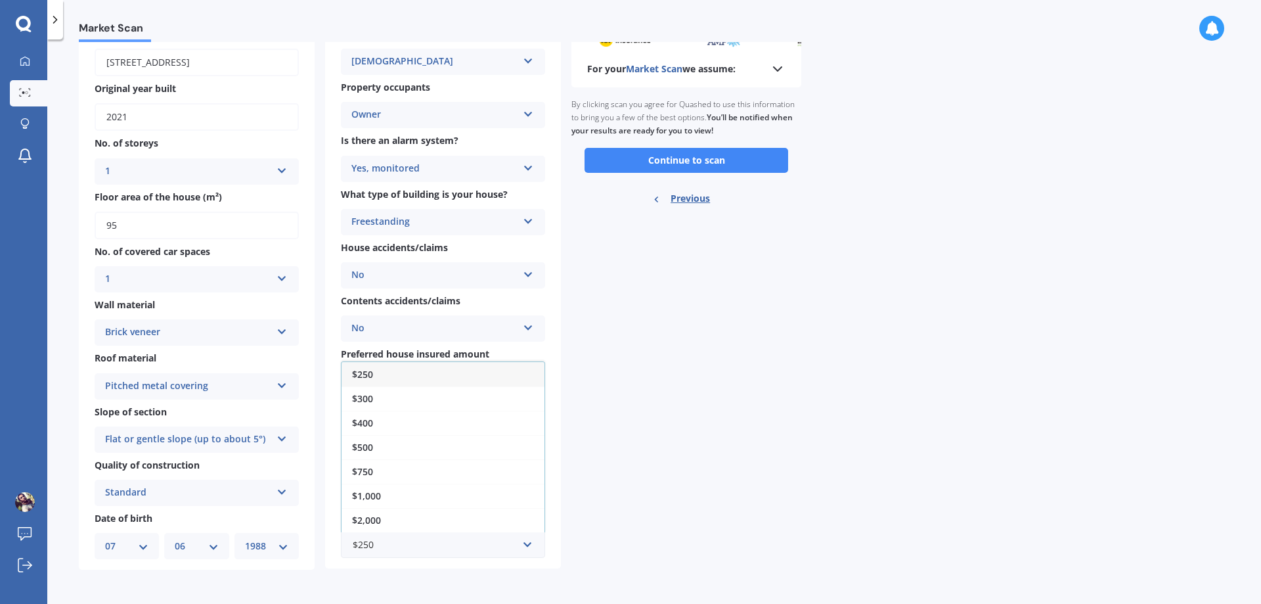
click at [634, 470] on div "For your Market Scan we assume: Ready to go By clicking scan you agree for Quas…" at bounding box center [686, 293] width 230 height 554
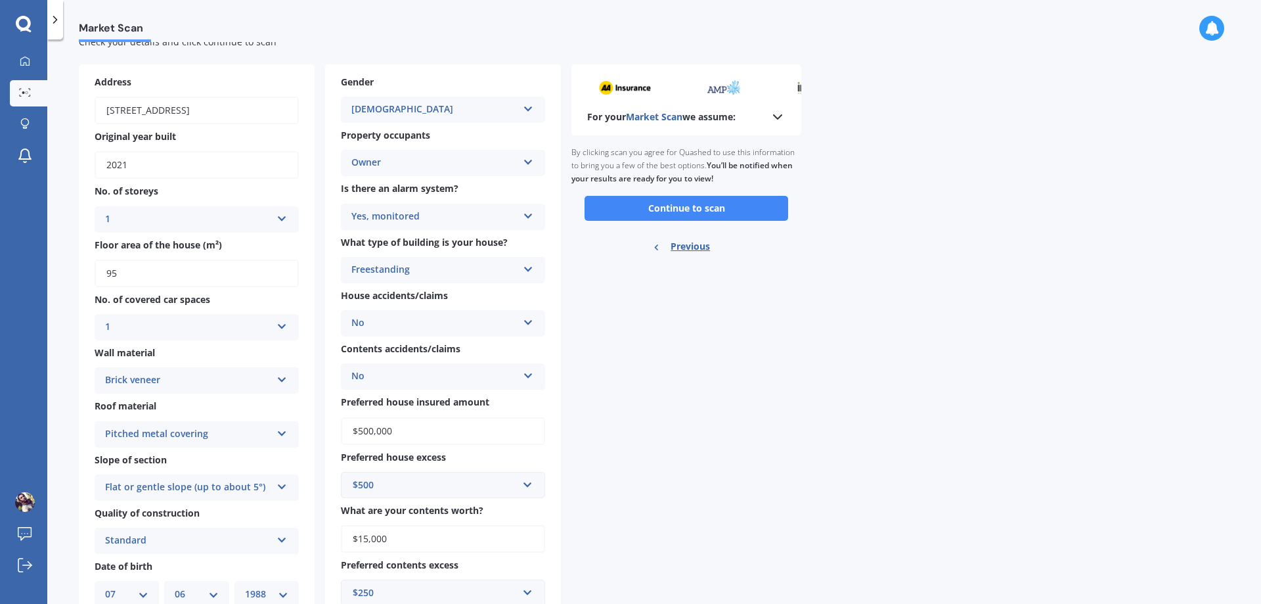
scroll to position [0, 0]
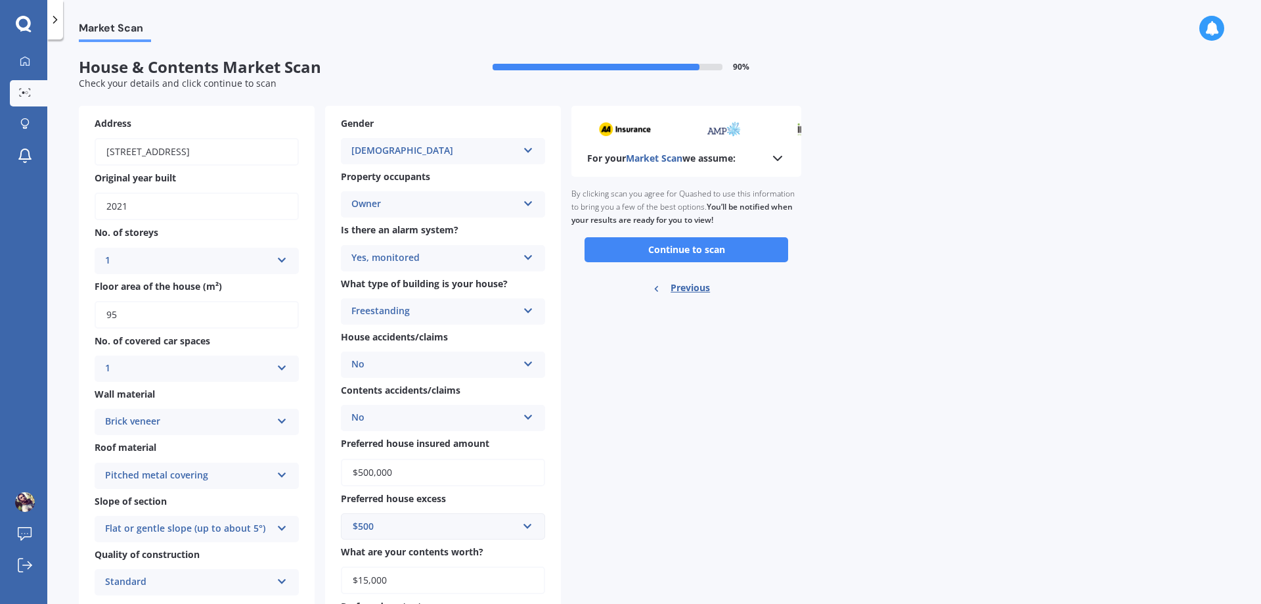
drag, startPoint x: 655, startPoint y: 250, endPoint x: 646, endPoint y: 265, distance: 17.5
click at [656, 250] on button "Continue to scan" at bounding box center [686, 249] width 204 height 25
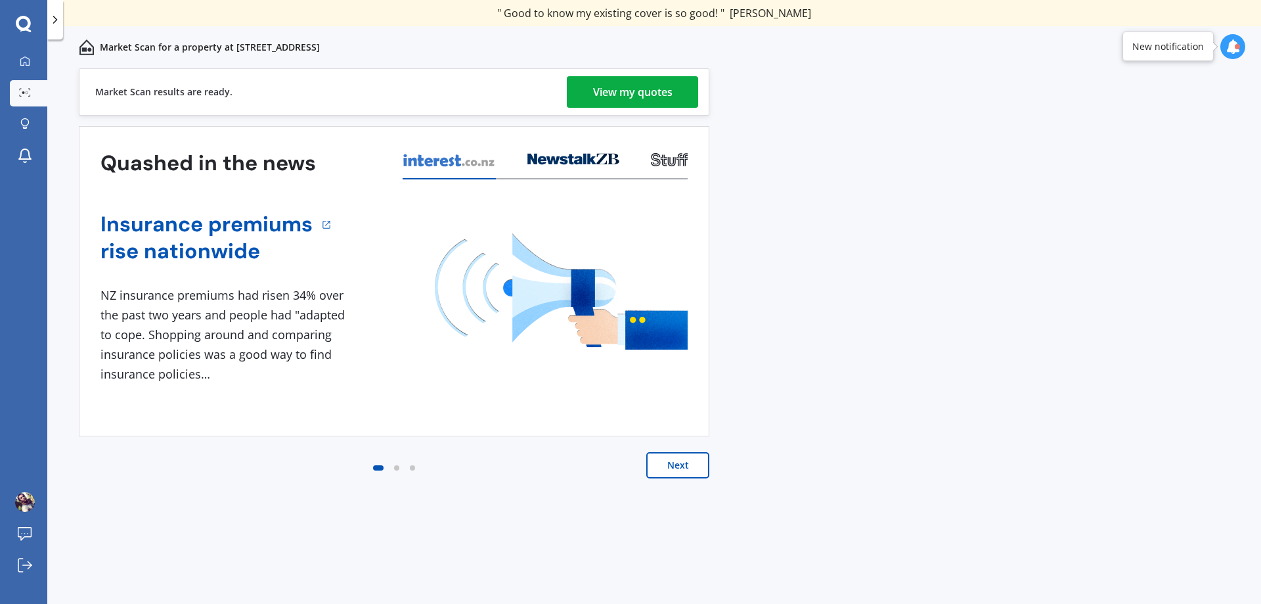
click at [621, 77] on div "View my quotes" at bounding box center [632, 92] width 79 height 32
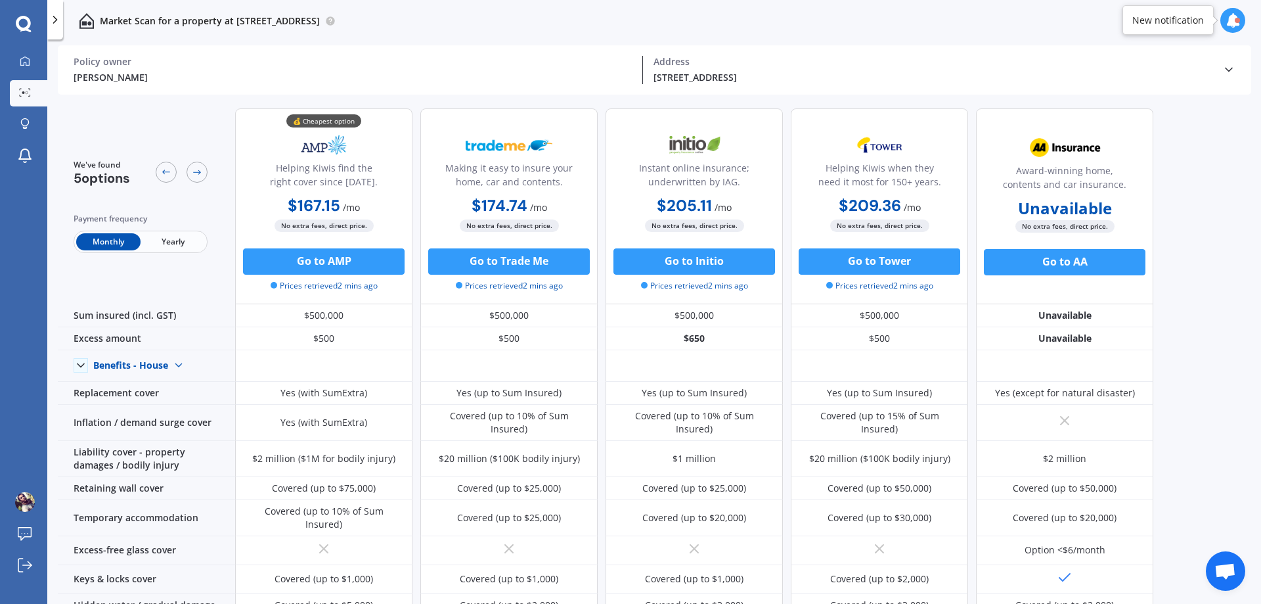
click at [180, 242] on span "Yearly" at bounding box center [173, 241] width 64 height 17
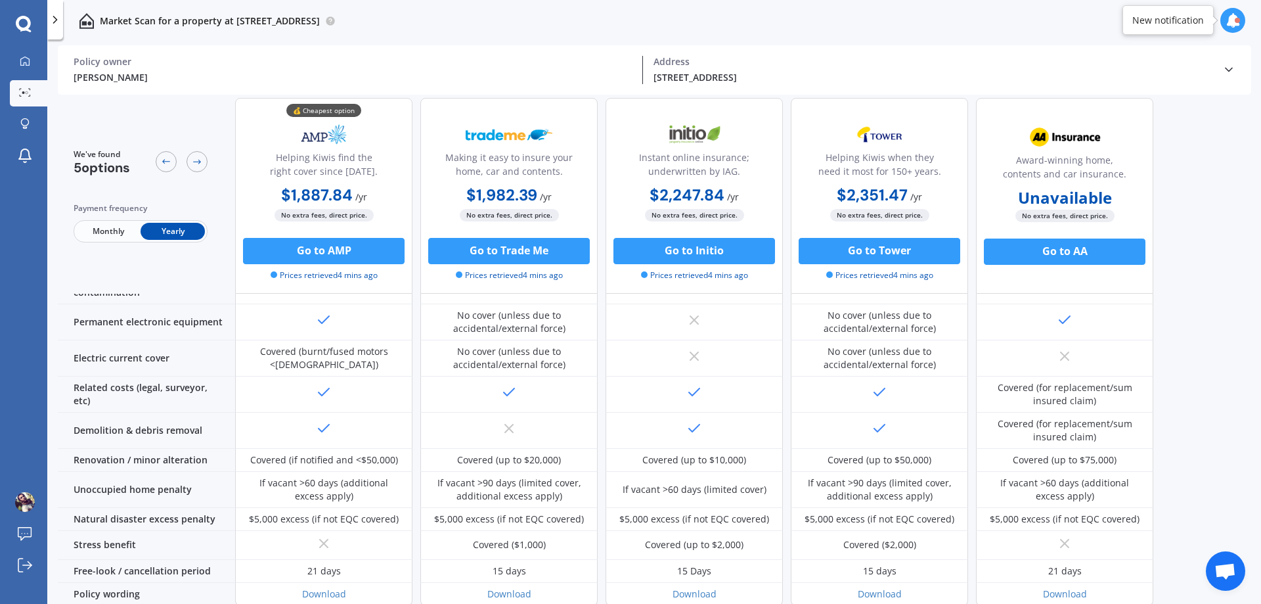
scroll to position [498, 0]
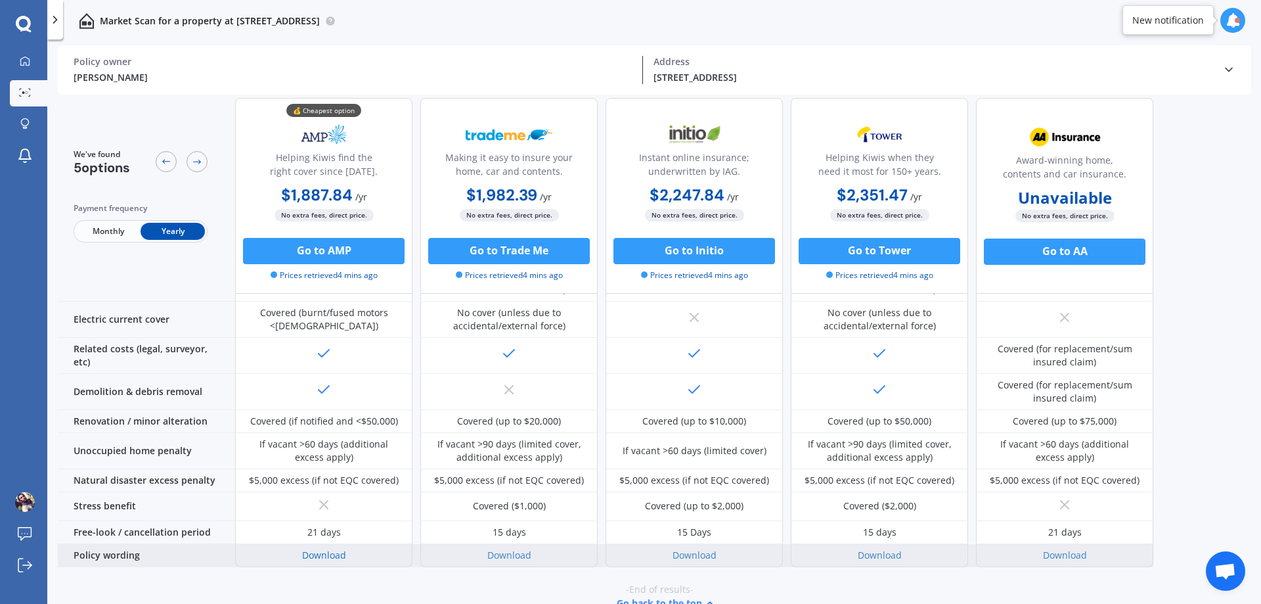
click at [330, 548] on link "Download" at bounding box center [324, 554] width 44 height 12
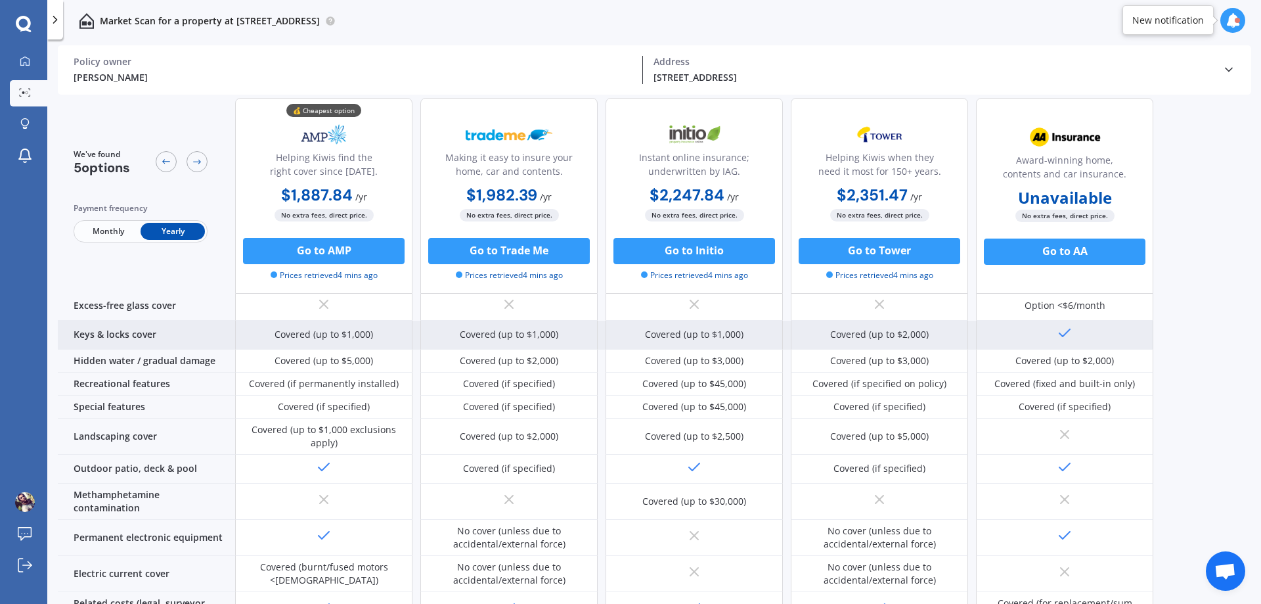
scroll to position [0, 0]
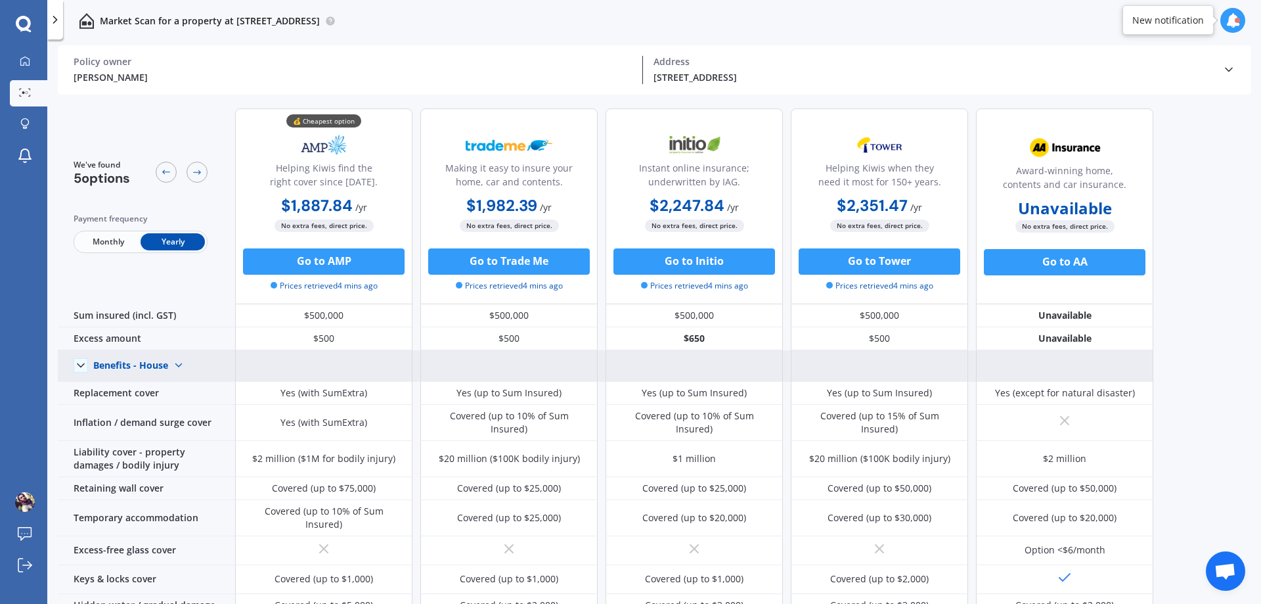
click at [176, 366] on img at bounding box center [178, 365] width 21 height 21
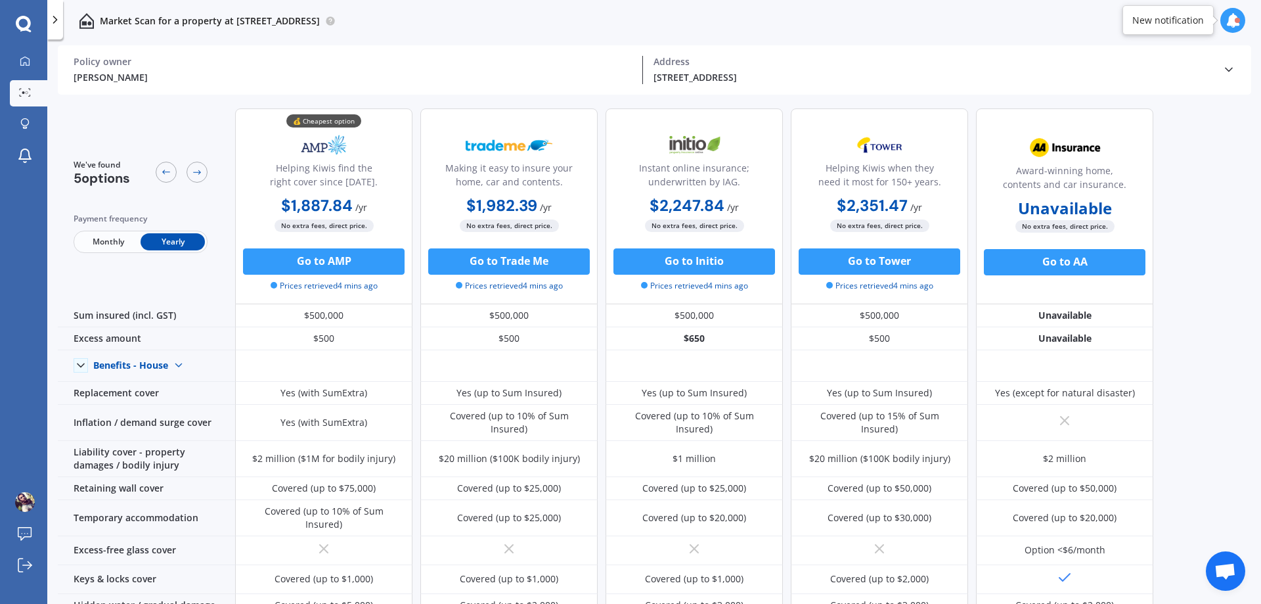
click at [99, 237] on span "Monthly" at bounding box center [108, 241] width 64 height 17
click at [169, 241] on span "Yearly" at bounding box center [173, 241] width 64 height 17
click at [512, 270] on button "Go to Trade Me" at bounding box center [509, 261] width 162 height 26
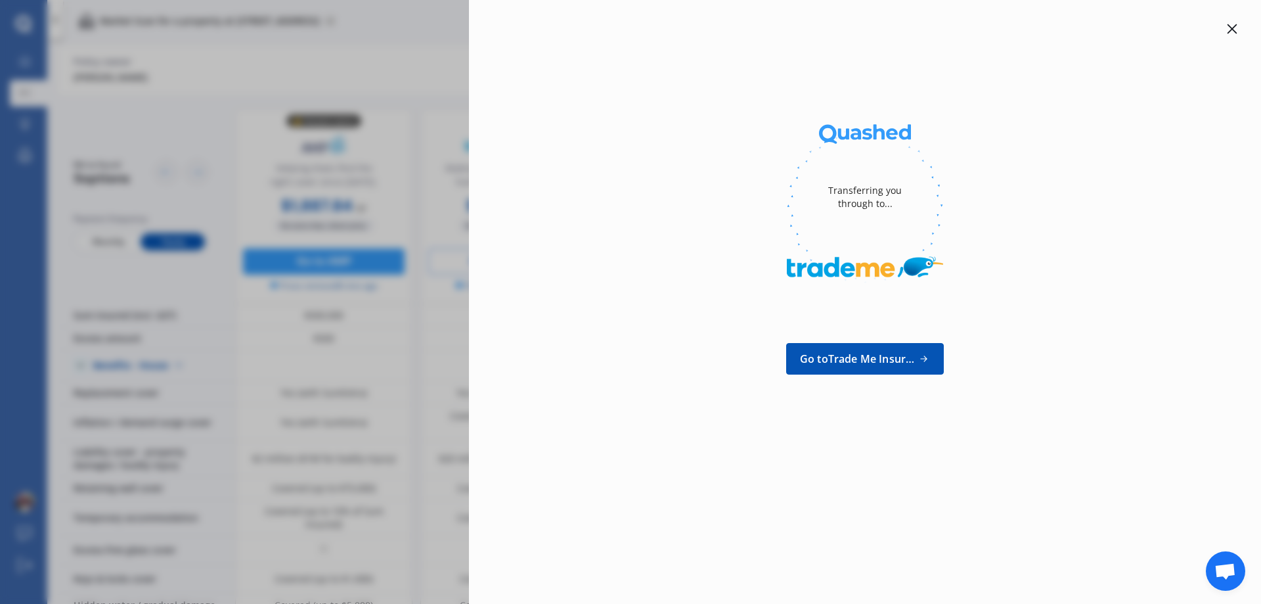
click at [1231, 29] on icon at bounding box center [1232, 29] width 10 height 10
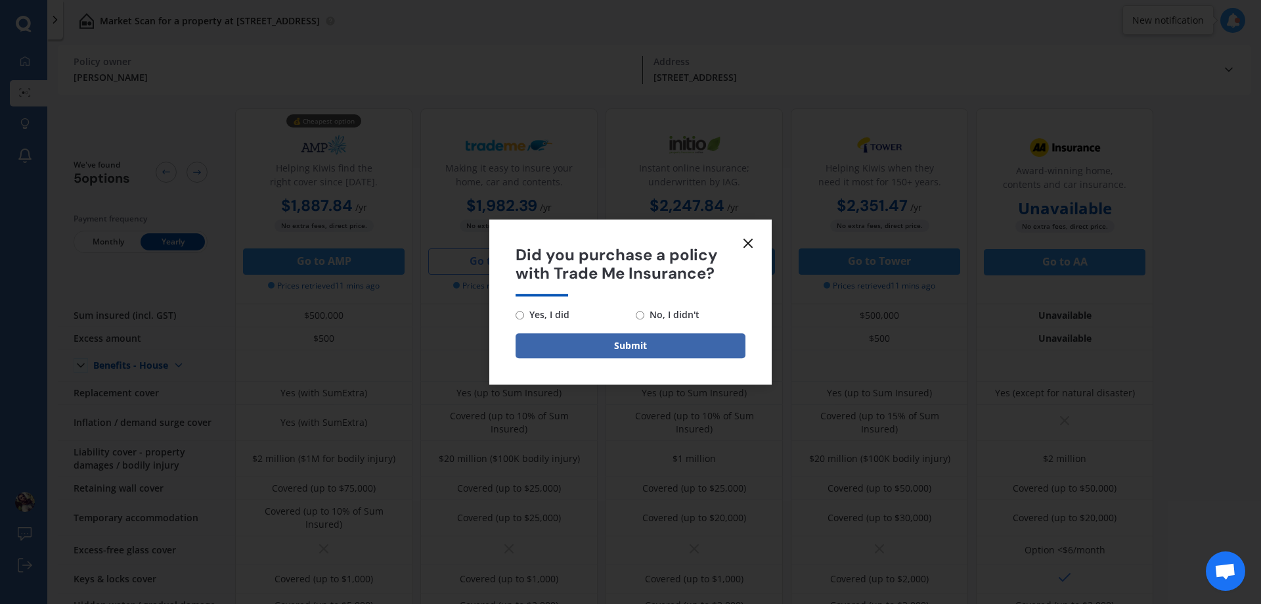
click at [643, 312] on input "No, I didn't" at bounding box center [640, 315] width 9 height 9
radio input "true"
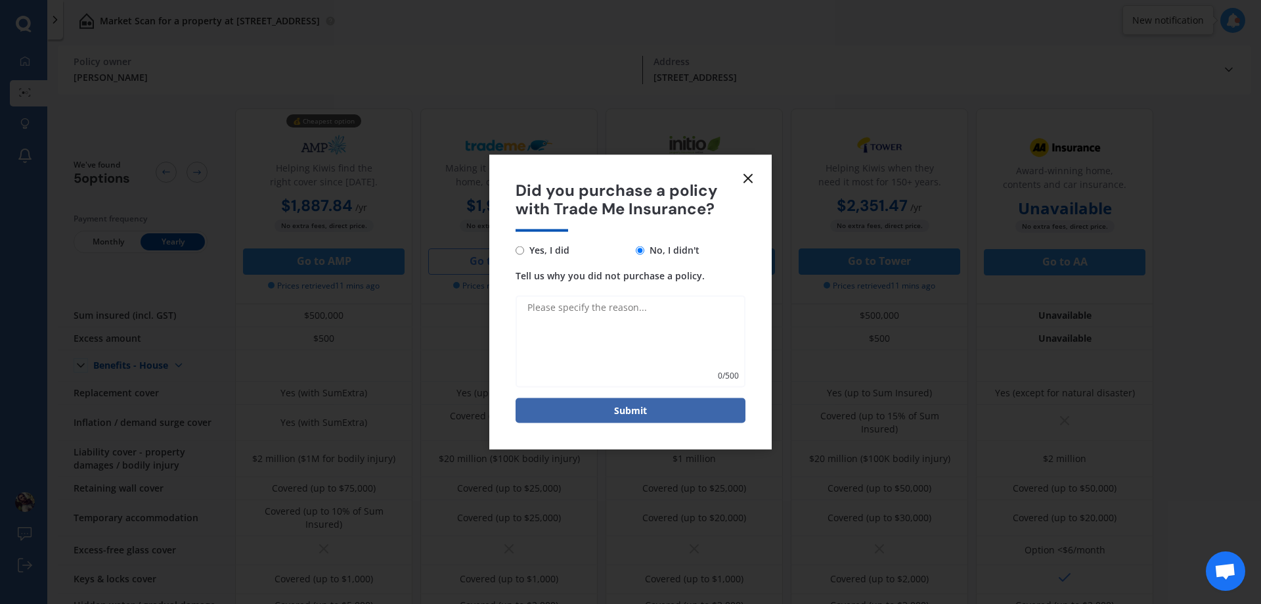
click at [747, 181] on icon at bounding box center [748, 178] width 16 height 16
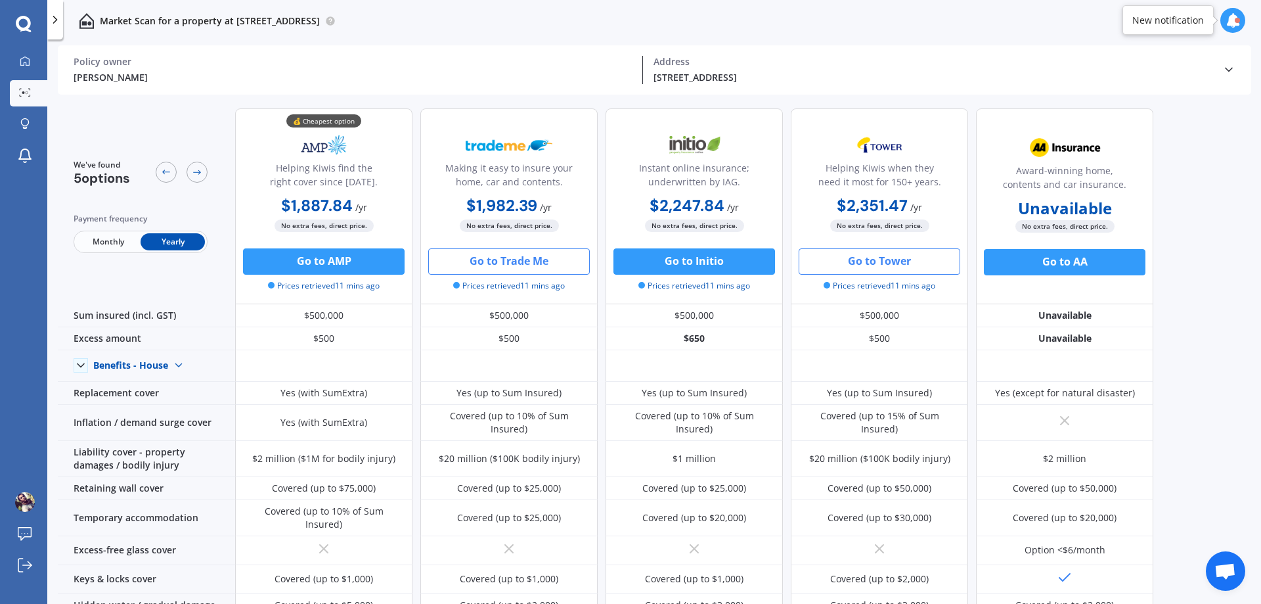
click at [874, 261] on button "Go to Tower" at bounding box center [880, 261] width 162 height 26
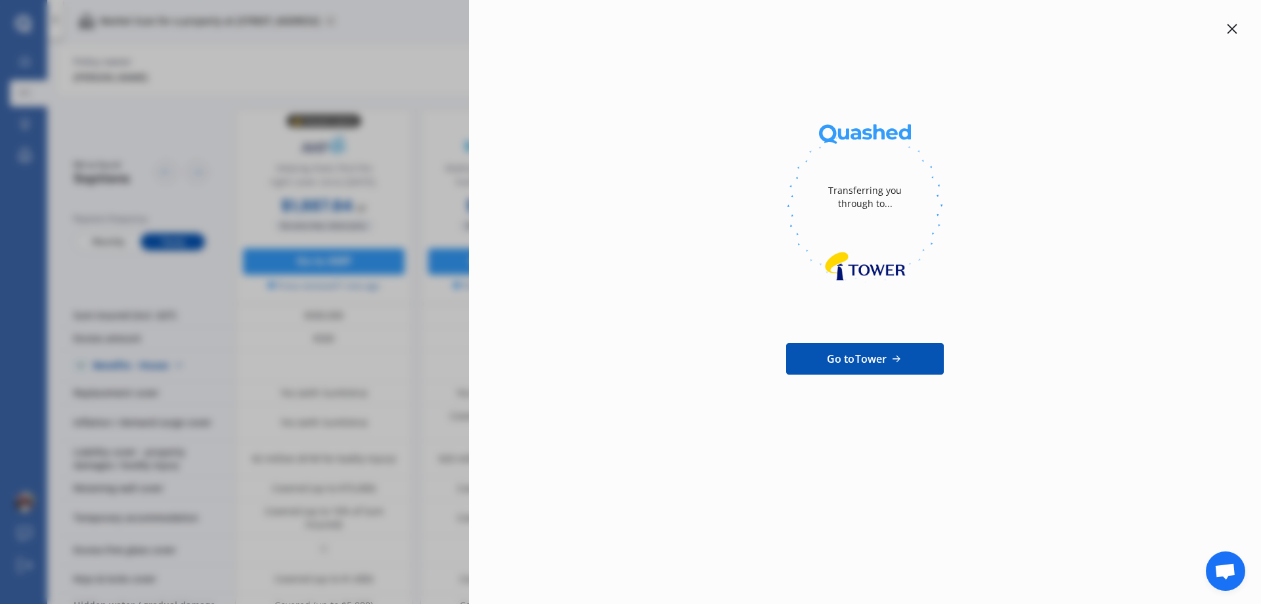
click at [1232, 32] on icon at bounding box center [1232, 29] width 11 height 11
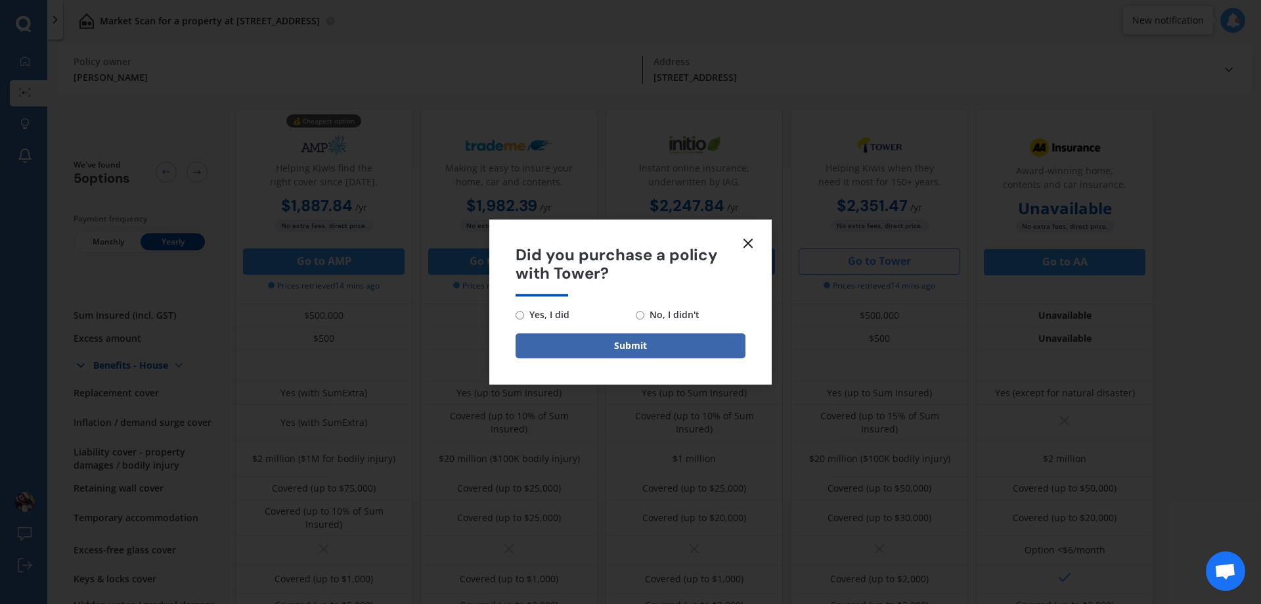
click at [743, 240] on icon at bounding box center [748, 243] width 16 height 16
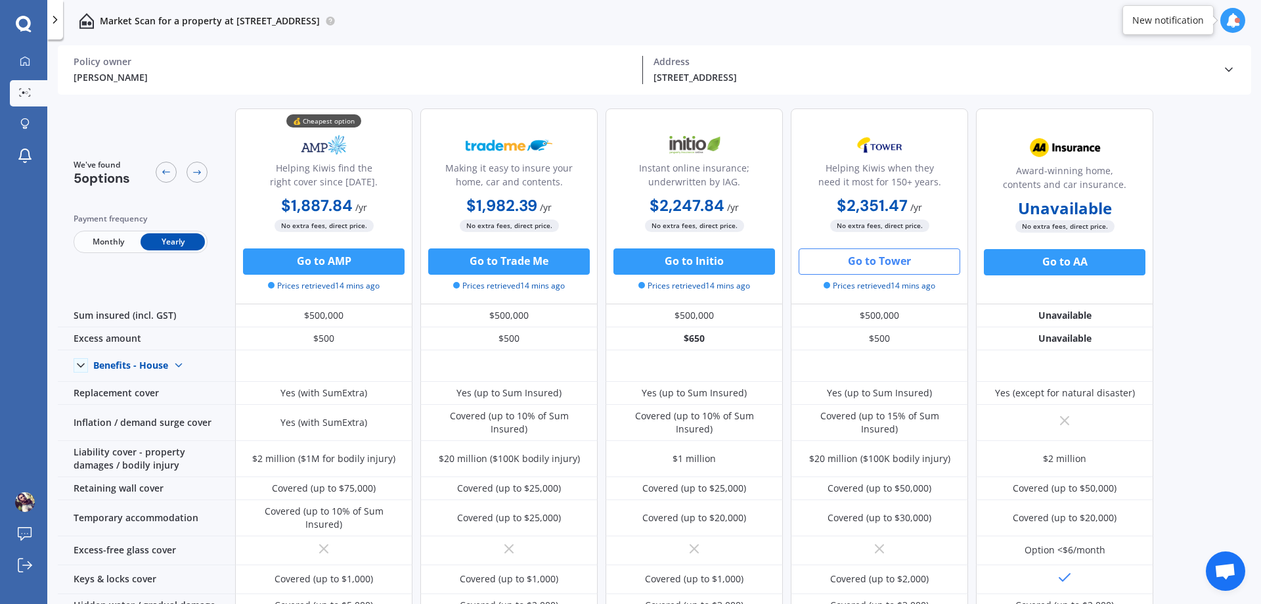
click at [95, 237] on span "Monthly" at bounding box center [108, 241] width 64 height 17
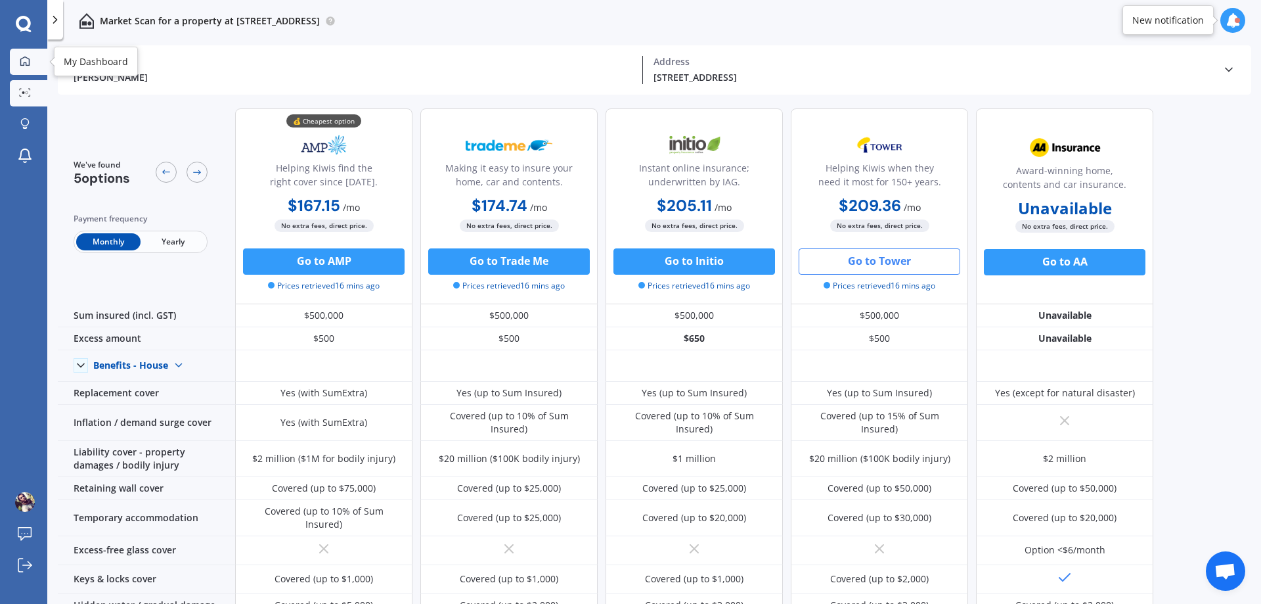
click at [28, 54] on link "My Dashboard" at bounding box center [28, 62] width 37 height 26
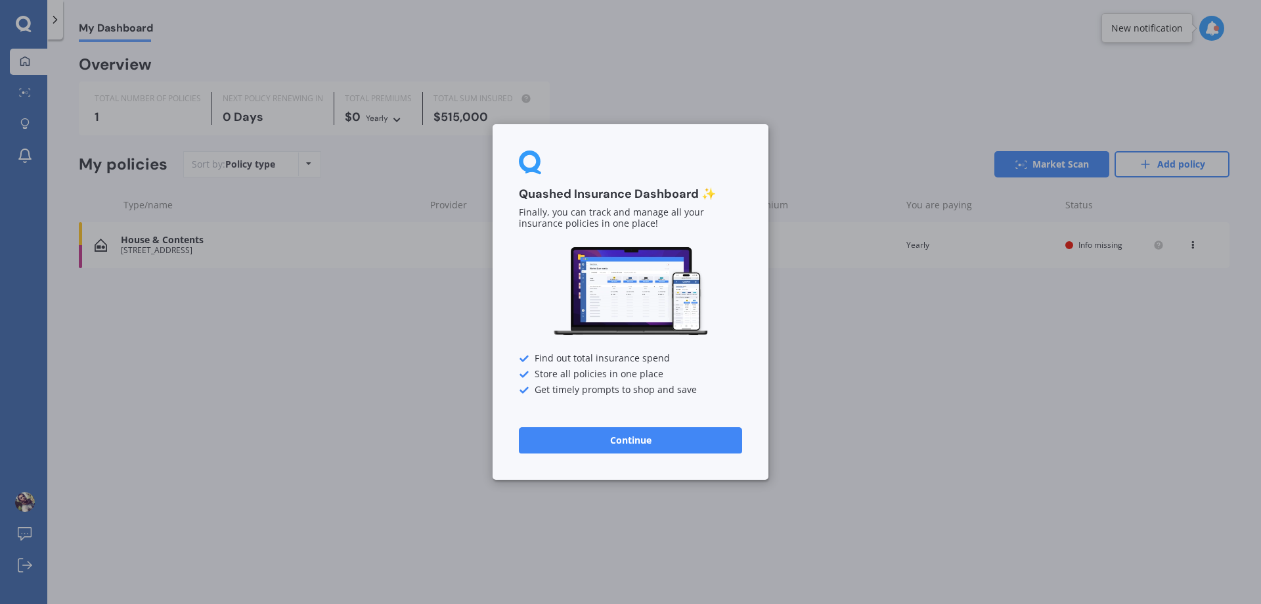
click at [436, 338] on div "Quashed Insurance Dashboard ✨ Finally, you can track and manage all your insura…" at bounding box center [630, 302] width 1261 height 604
drag, startPoint x: 633, startPoint y: 440, endPoint x: 587, endPoint y: 431, distance: 46.8
click at [632, 440] on button "Continue" at bounding box center [630, 440] width 223 height 26
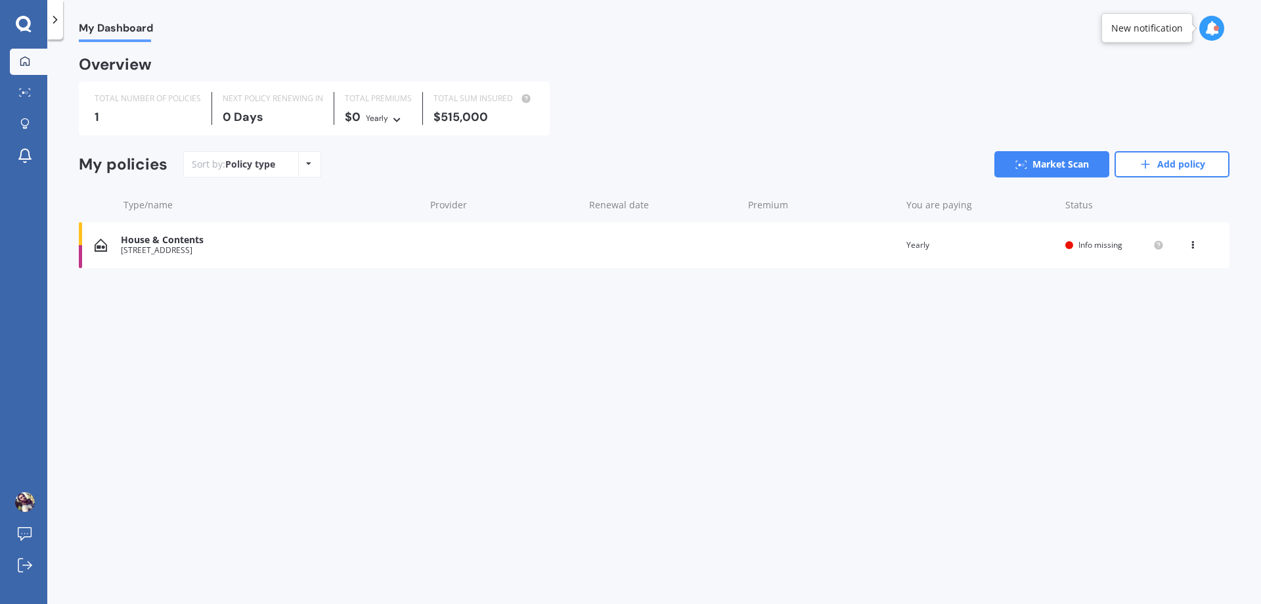
click at [175, 237] on div "House & Contents" at bounding box center [269, 239] width 297 height 11
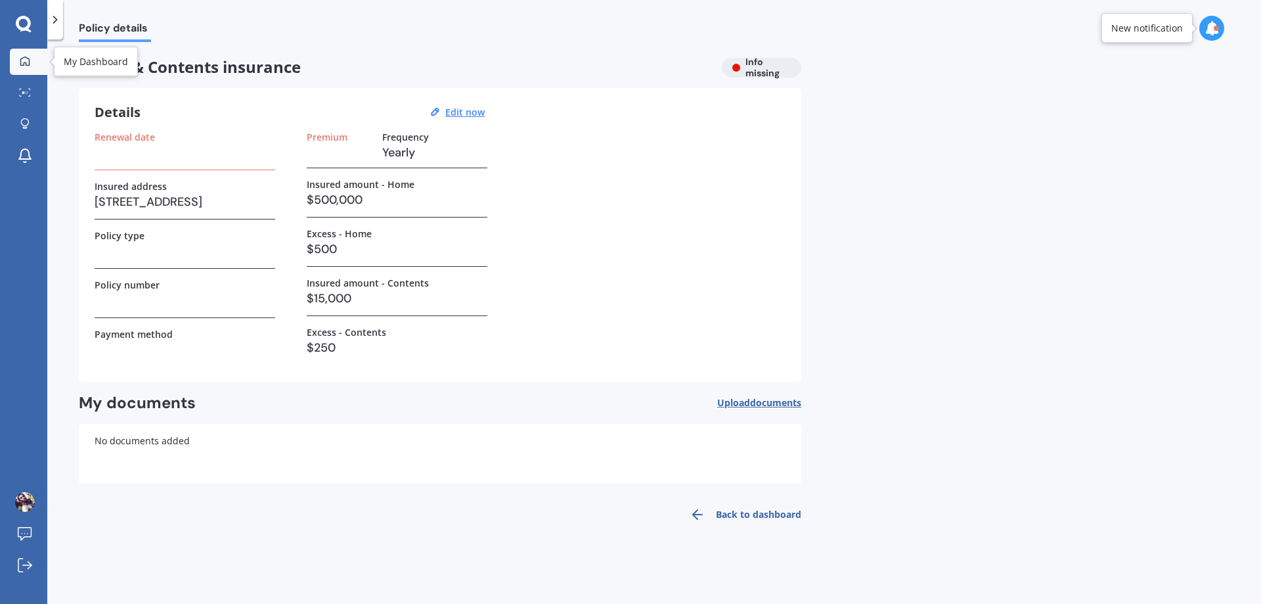
click at [29, 63] on icon at bounding box center [24, 60] width 9 height 9
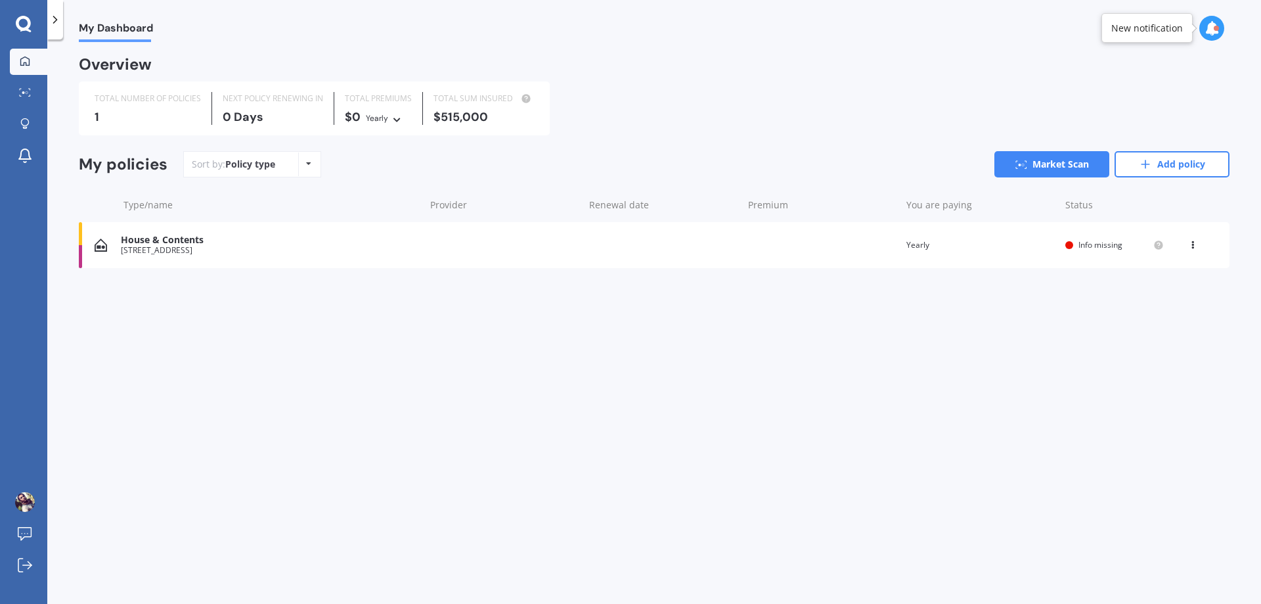
click at [157, 240] on div "House & Contents" at bounding box center [269, 239] width 297 height 11
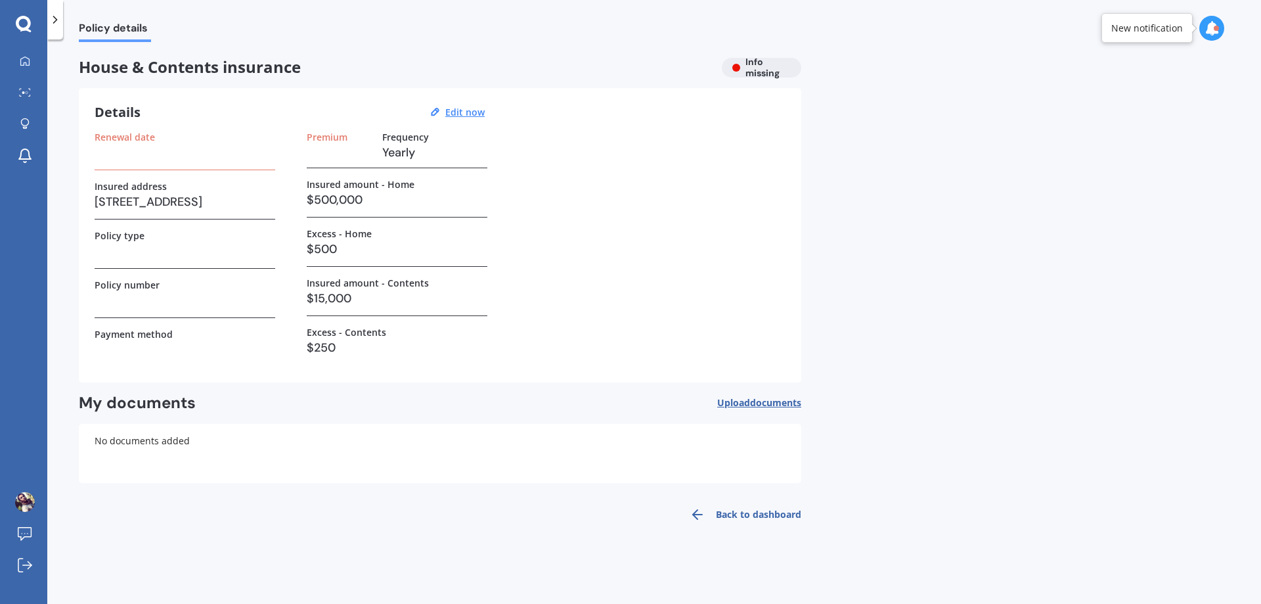
drag, startPoint x: 741, startPoint y: 512, endPoint x: 614, endPoint y: 461, distance: 137.1
click at [741, 512] on link "Back to dashboard" at bounding box center [742, 514] width 120 height 32
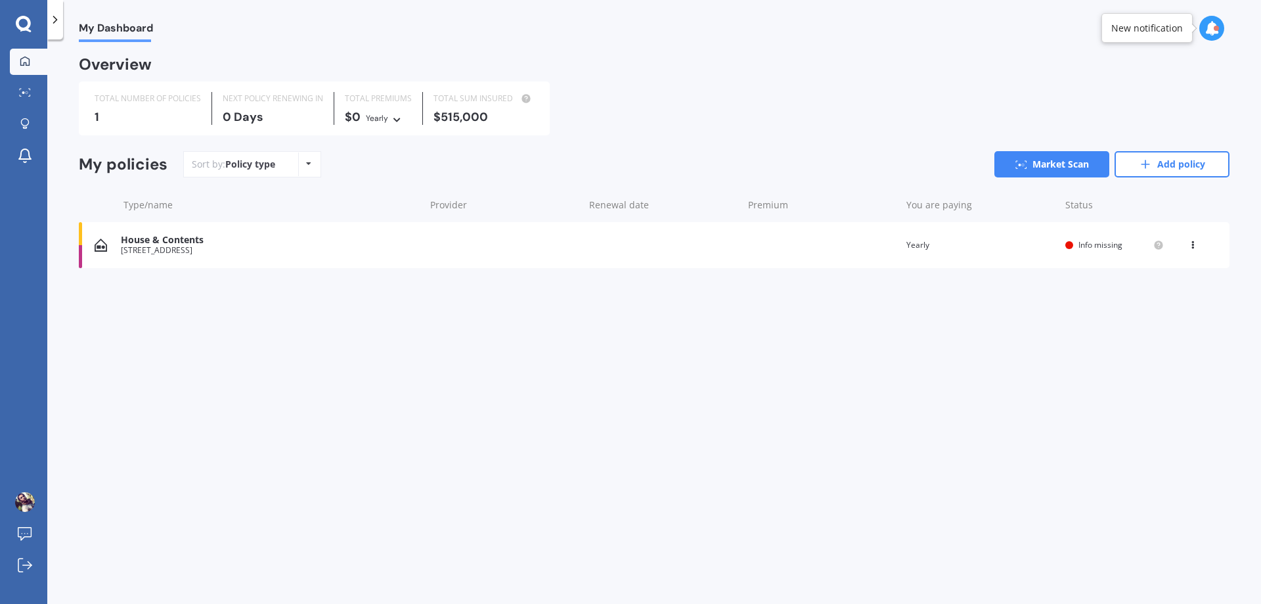
click at [131, 235] on div "House & Contents" at bounding box center [269, 239] width 297 height 11
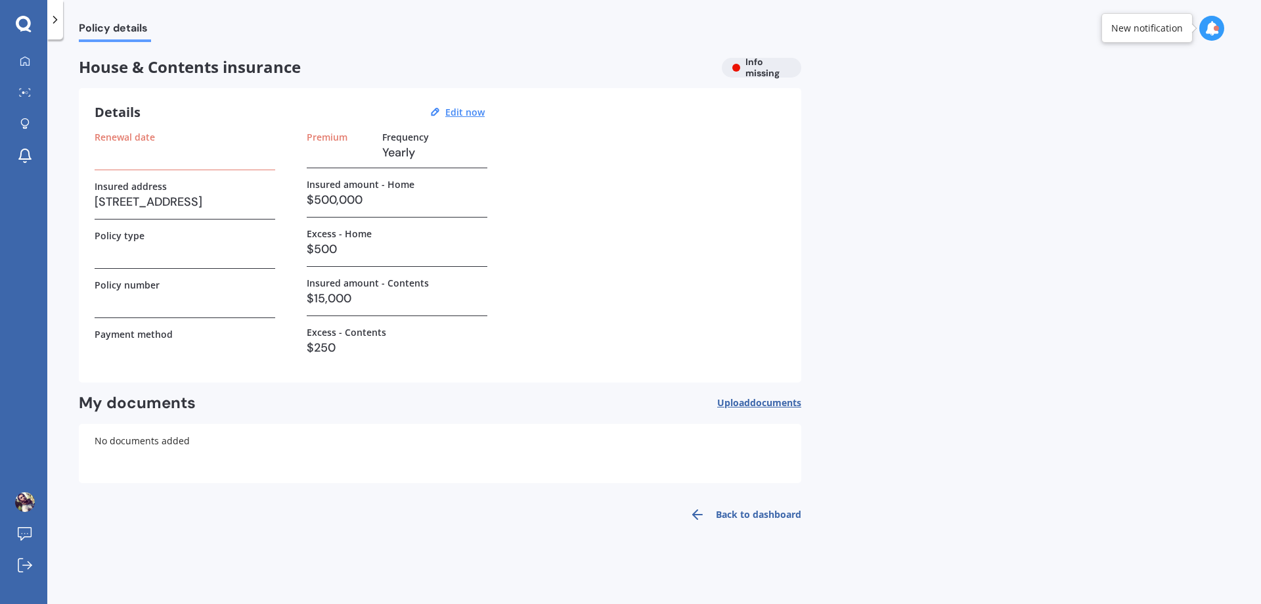
click at [757, 62] on div "House & Contents insurance Info missing" at bounding box center [440, 68] width 722 height 20
click at [749, 68] on div "House & Contents insurance Info missing" at bounding box center [440, 68] width 722 height 20
click at [461, 113] on u "Edit now" at bounding box center [464, 112] width 39 height 12
